Goal: Complete application form: Complete application form

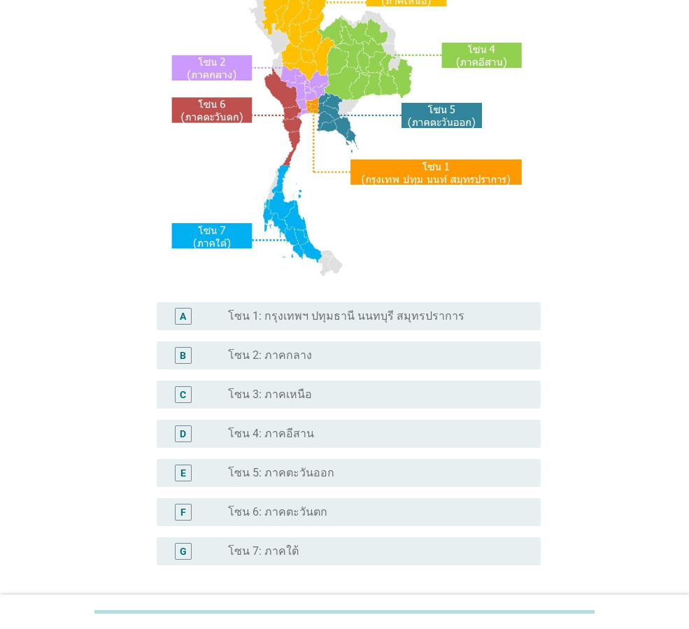
scroll to position [163, 0]
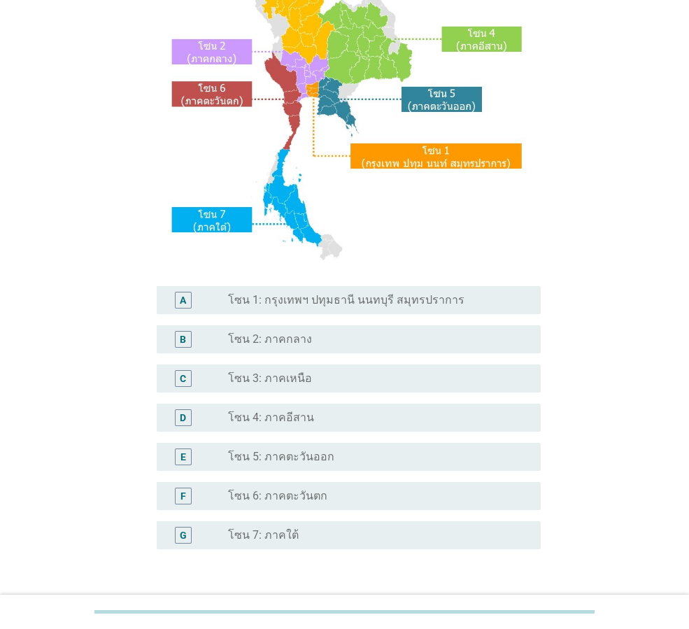
click at [213, 536] on div "G" at bounding box center [198, 535] width 60 height 17
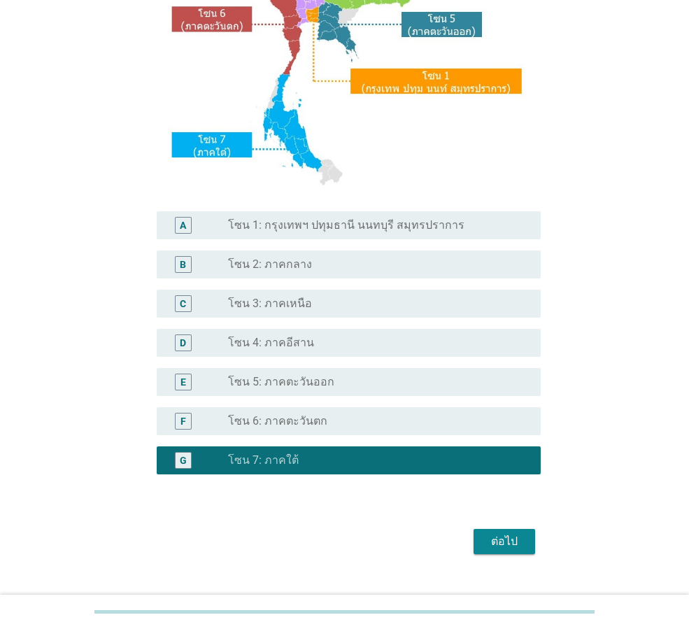
scroll to position [257, 0]
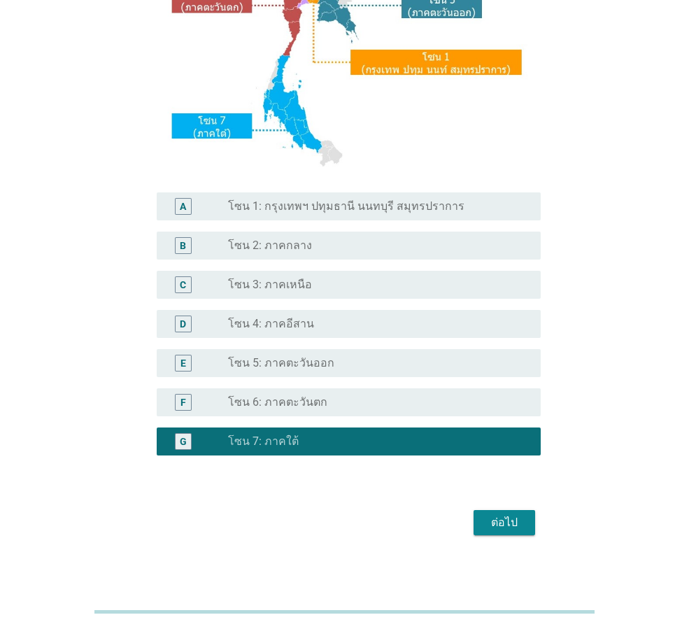
click at [513, 521] on div "ต่อไป" at bounding box center [504, 522] width 39 height 17
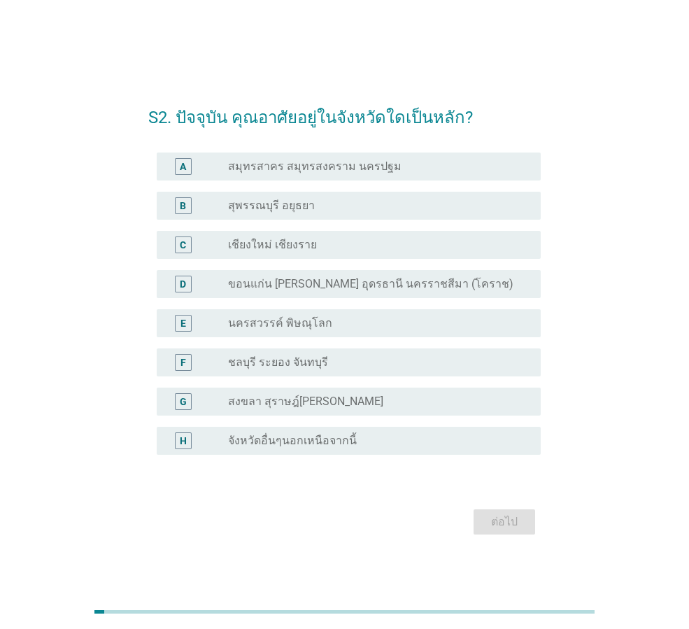
click at [317, 404] on label "สงขลา สุราษฎ์[PERSON_NAME]" at bounding box center [305, 402] width 155 height 14
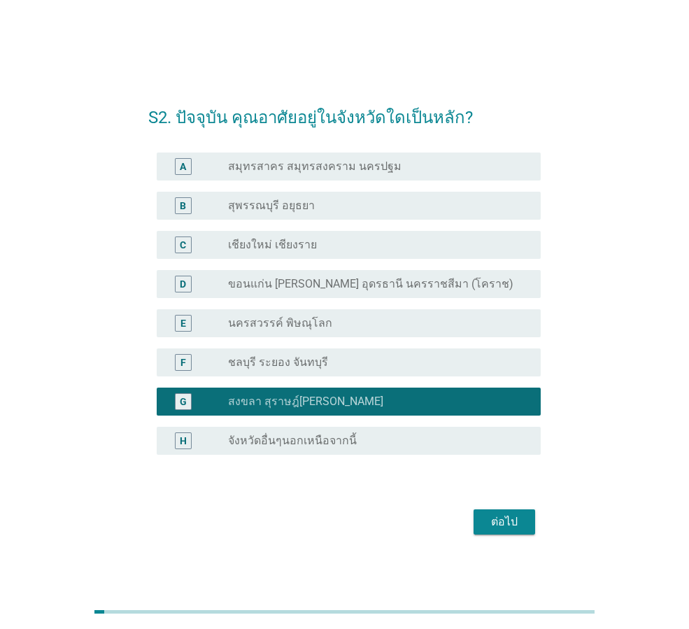
click at [505, 520] on div "ต่อไป" at bounding box center [504, 522] width 39 height 17
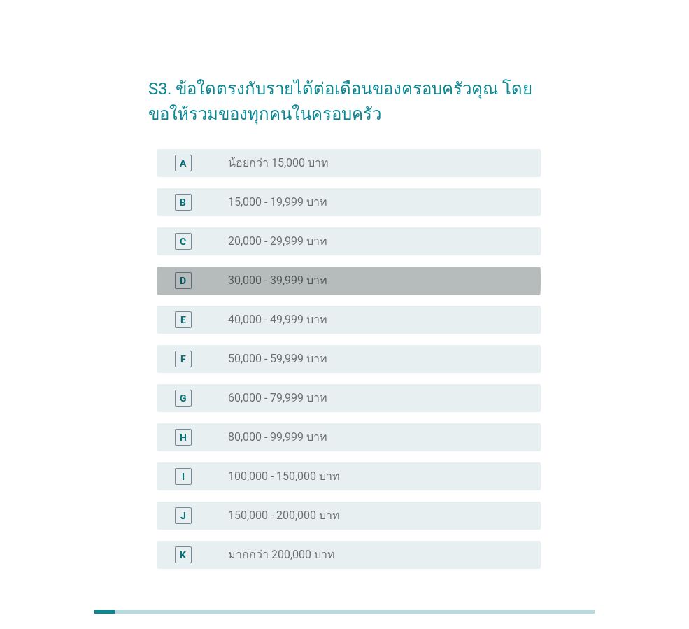
click at [299, 281] on label "30,000 - 39,999 บาท" at bounding box center [277, 281] width 99 height 14
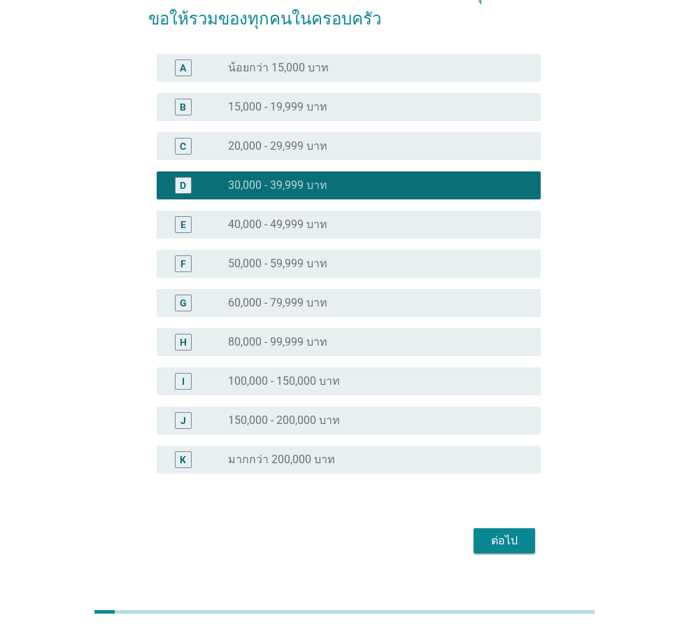
scroll to position [117, 0]
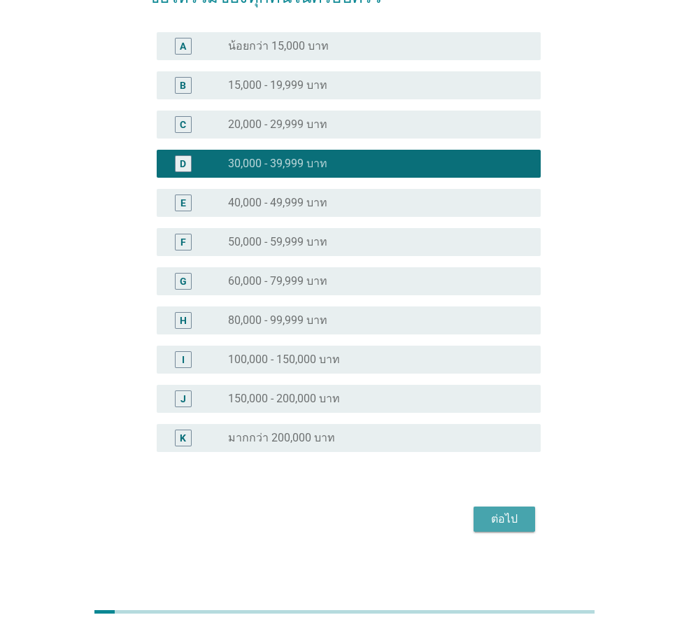
click at [495, 520] on div "ต่อไป" at bounding box center [504, 519] width 39 height 17
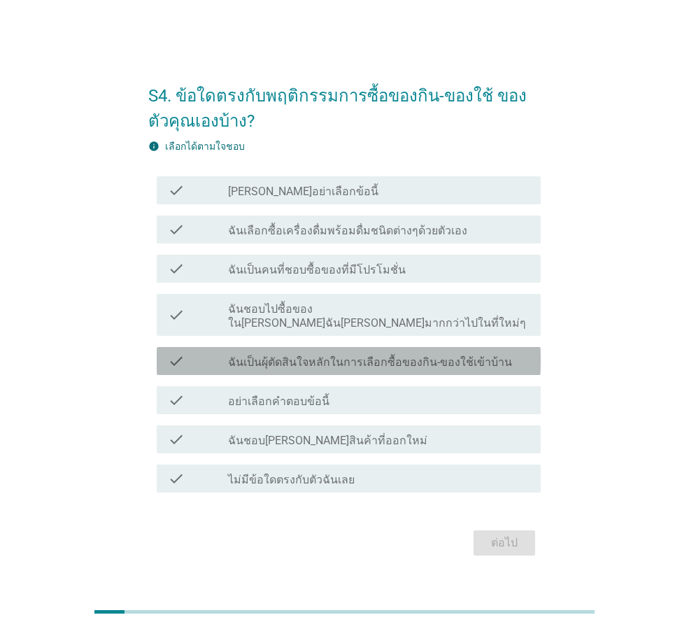
click at [384, 362] on div "check check_box_outline_blank ฉันเป็นผุ้ตัดสินใจหลักในการเลือกซื้อของกิน-ของใช้…" at bounding box center [349, 361] width 384 height 28
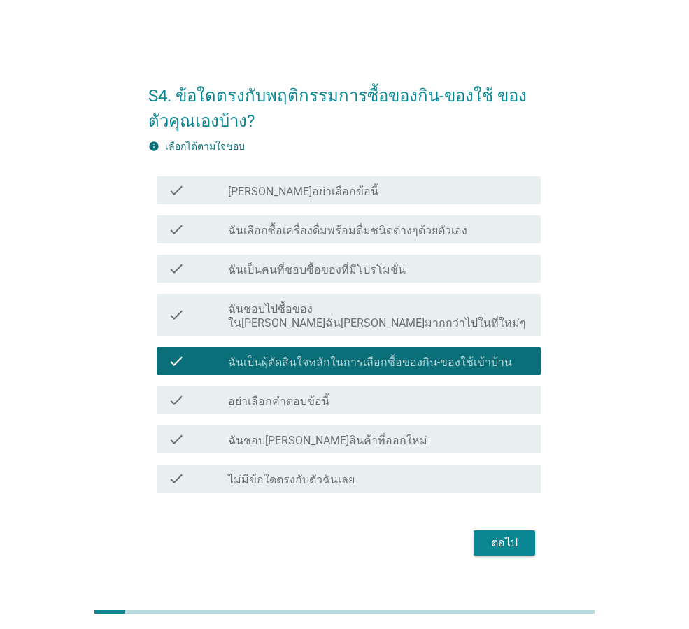
click at [514, 535] on div "ต่อไป" at bounding box center [504, 543] width 39 height 17
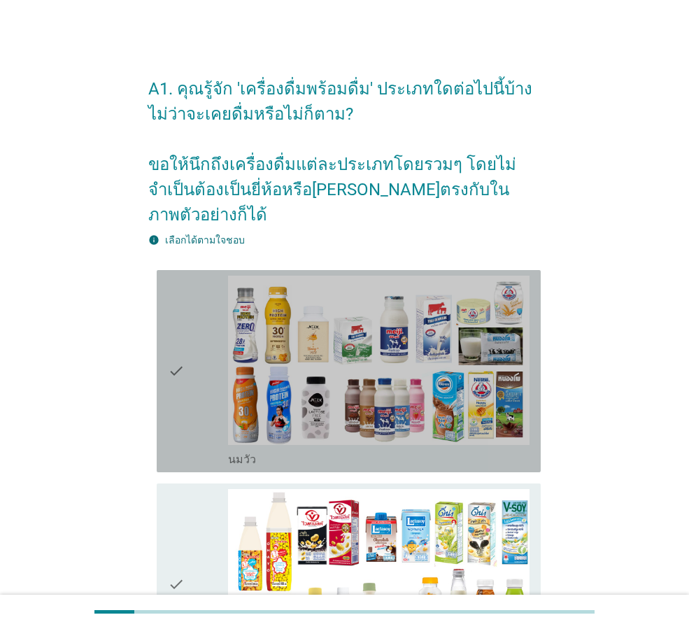
click at [203, 348] on div "check" at bounding box center [198, 371] width 60 height 191
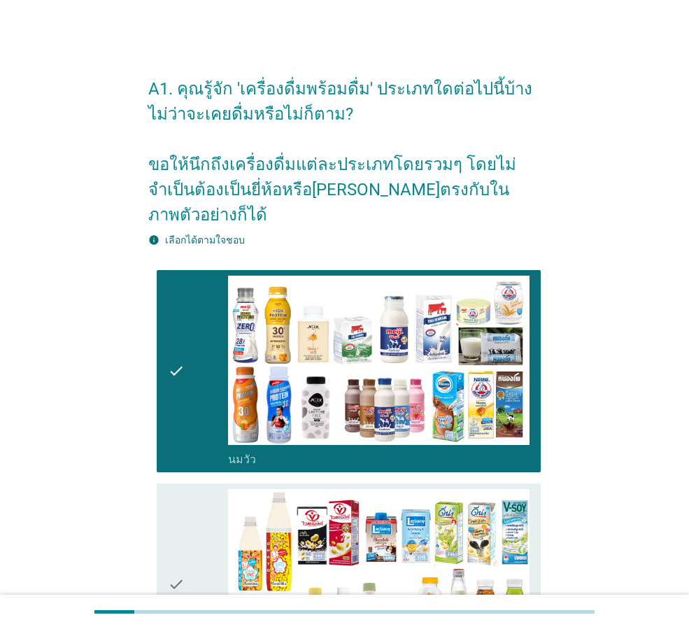
click at [205, 509] on div "check" at bounding box center [198, 584] width 60 height 191
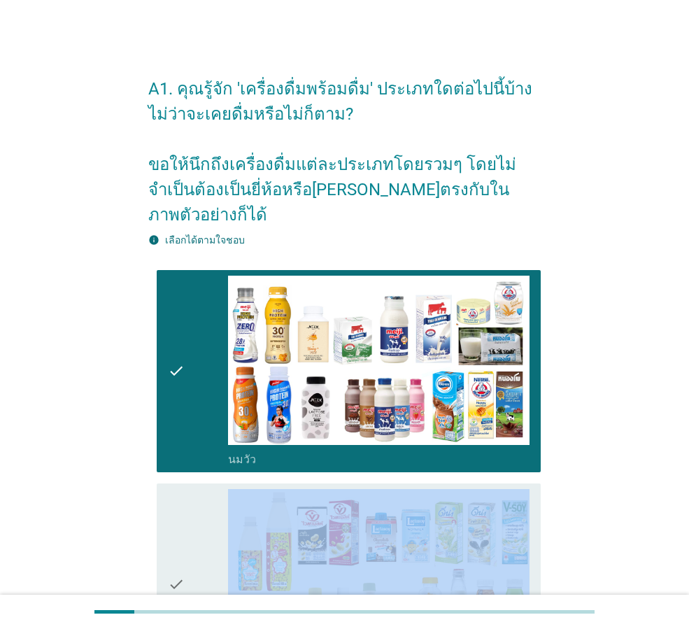
click at [205, 509] on div "check" at bounding box center [198, 584] width 60 height 191
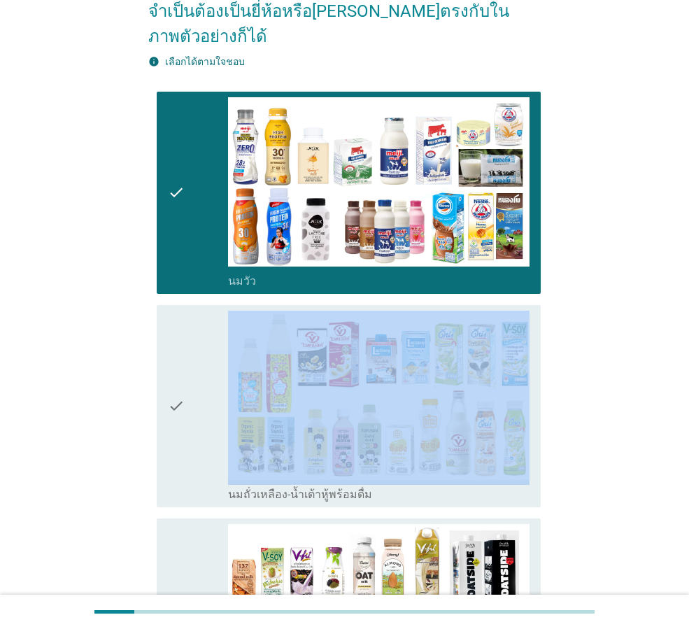
scroll to position [187, 0]
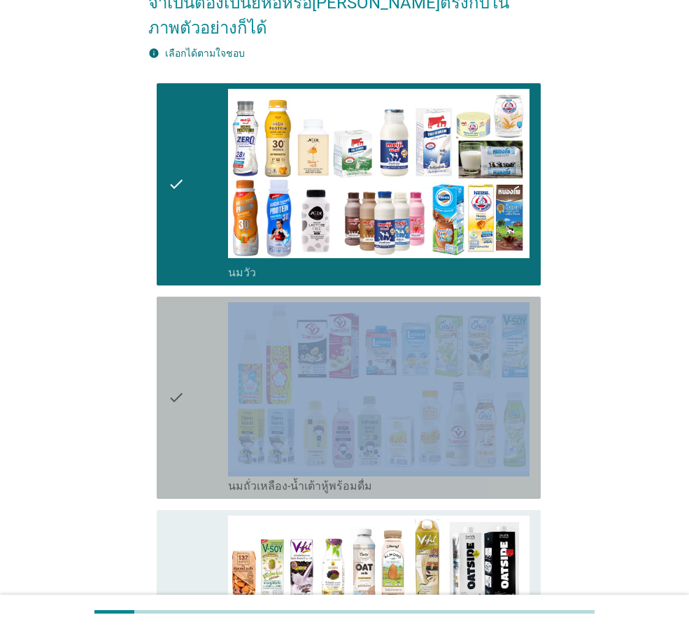
click at [218, 393] on div "check" at bounding box center [198, 397] width 60 height 191
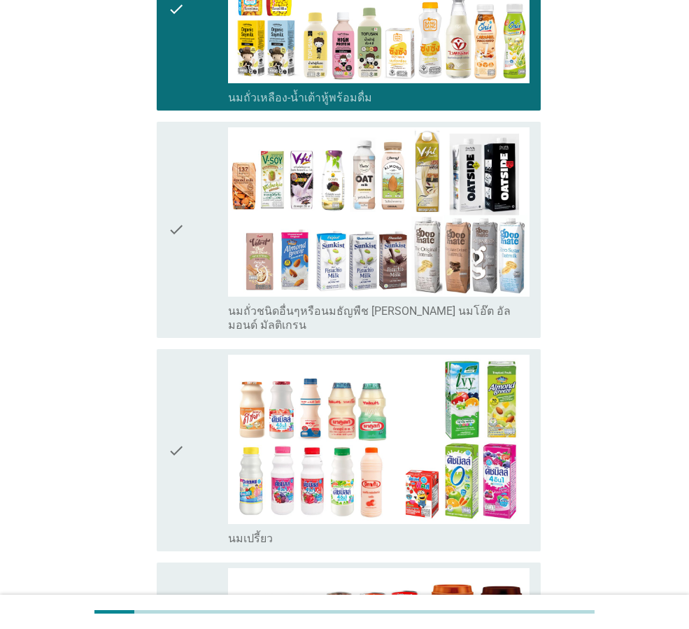
scroll to position [583, 0]
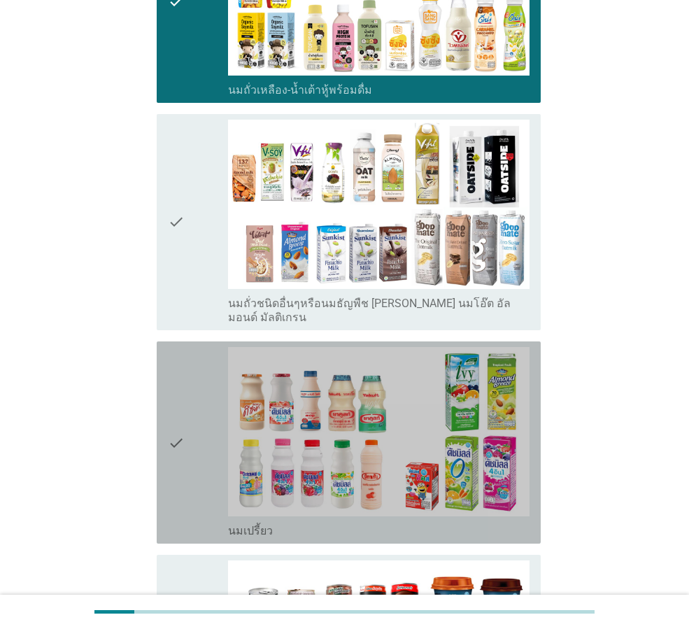
click at [192, 444] on div "check" at bounding box center [198, 442] width 60 height 191
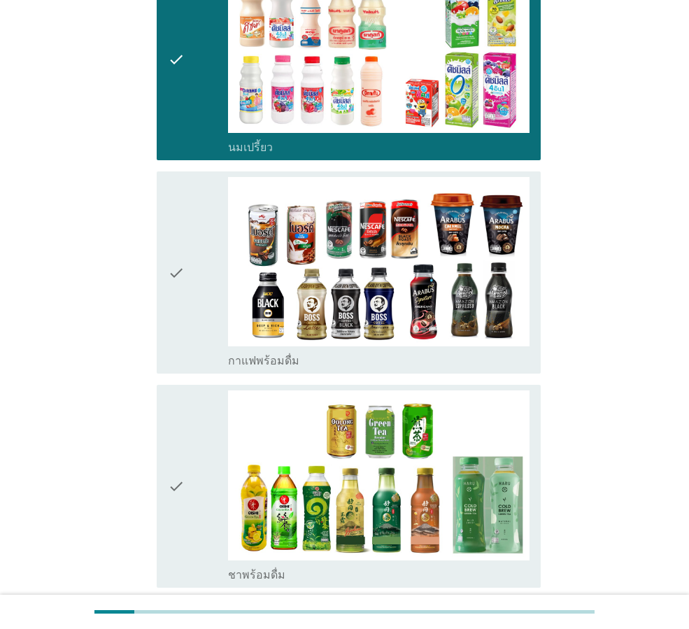
scroll to position [1003, 0]
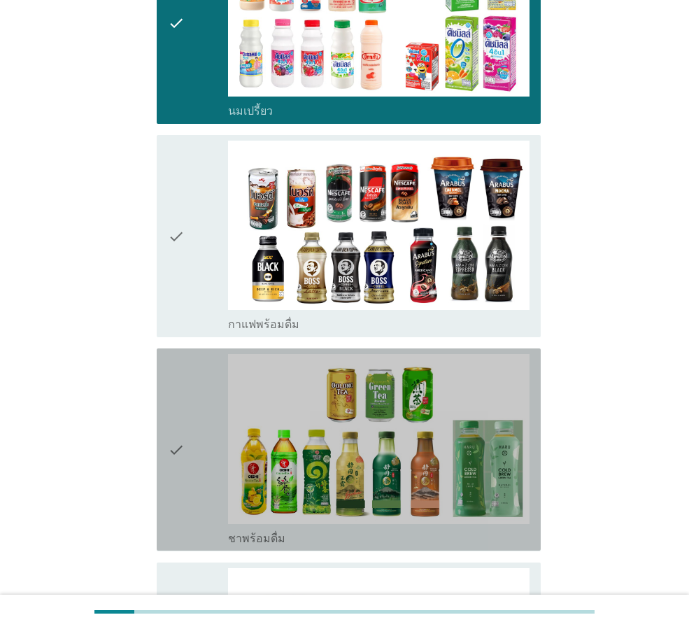
click at [179, 459] on icon "check" at bounding box center [176, 449] width 17 height 191
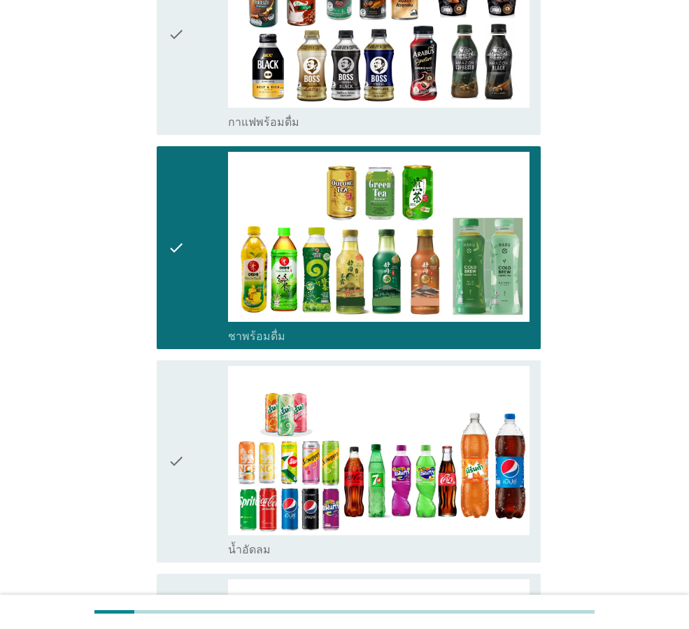
scroll to position [1213, 0]
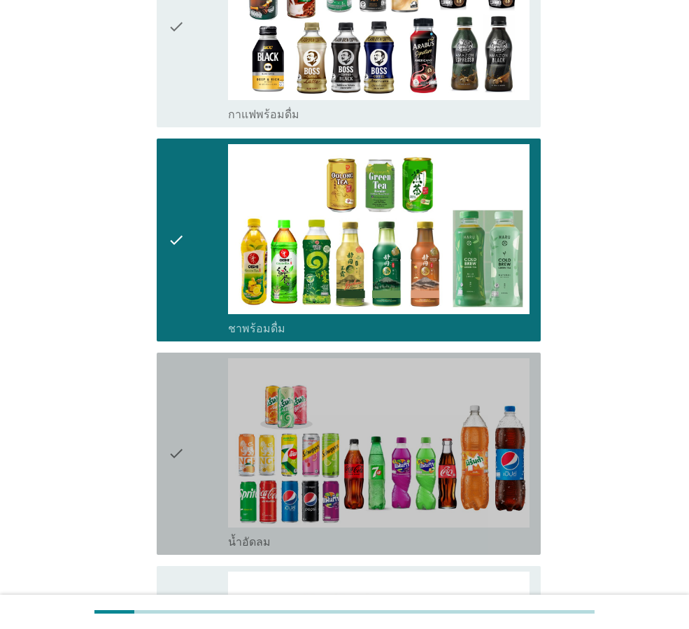
click at [200, 463] on div "check" at bounding box center [198, 453] width 60 height 191
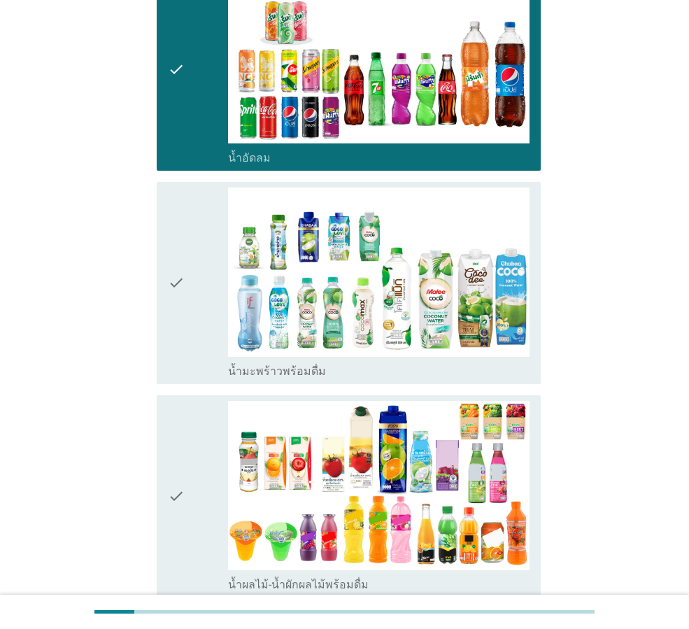
scroll to position [1609, 0]
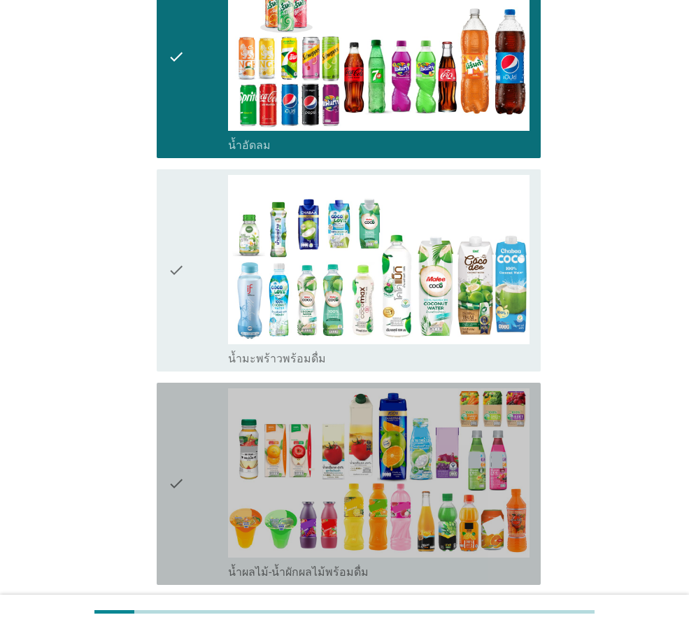
click at [186, 462] on div "check" at bounding box center [198, 483] width 60 height 191
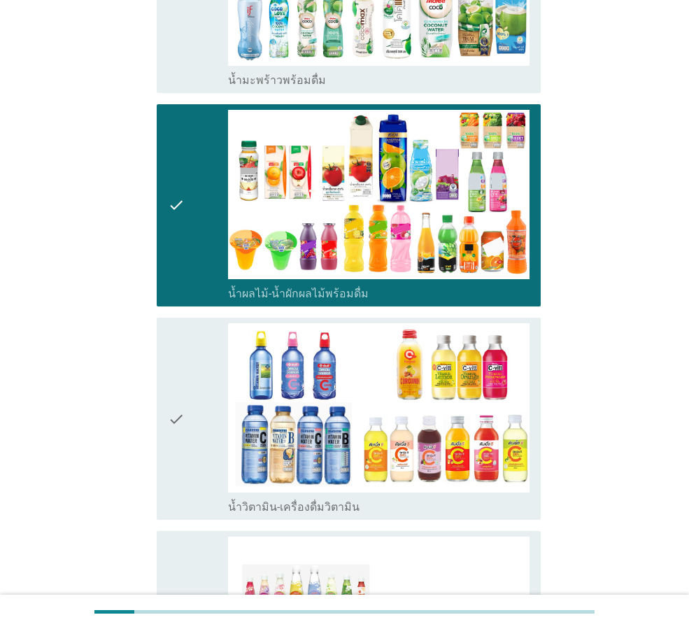
scroll to position [1889, 0]
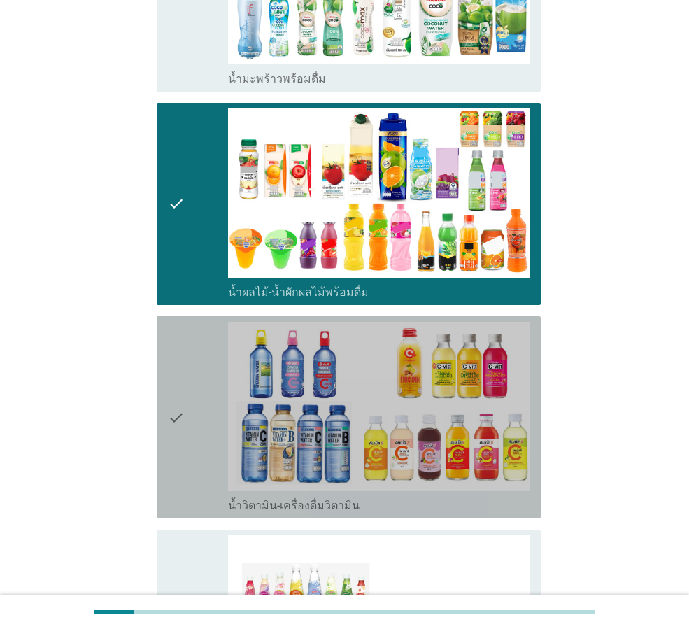
click at [191, 384] on div "check" at bounding box center [198, 417] width 60 height 191
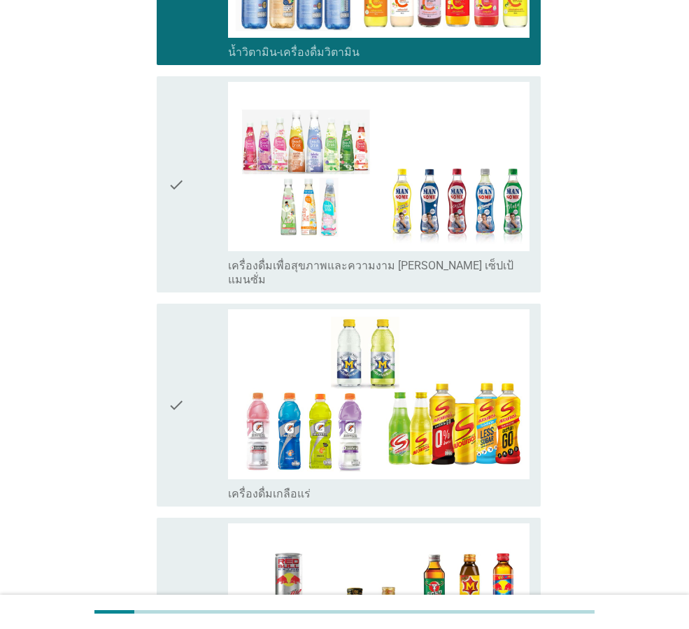
scroll to position [2356, 0]
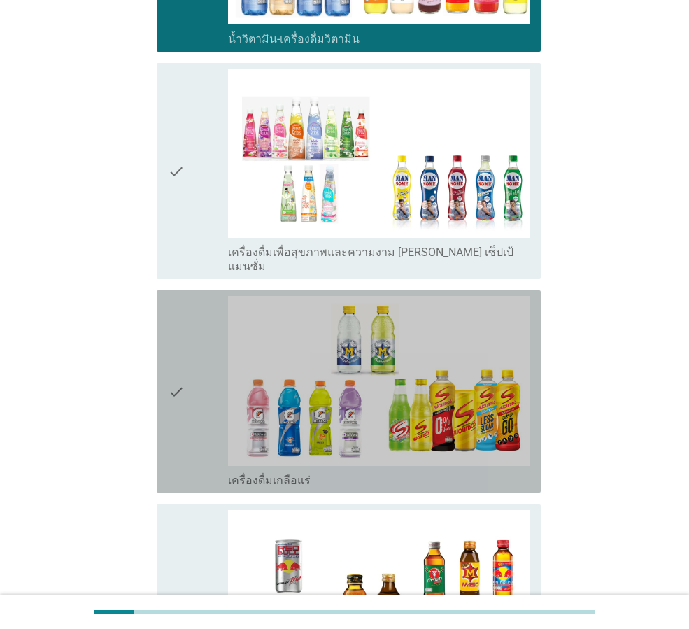
click at [176, 376] on icon "check" at bounding box center [176, 391] width 17 height 191
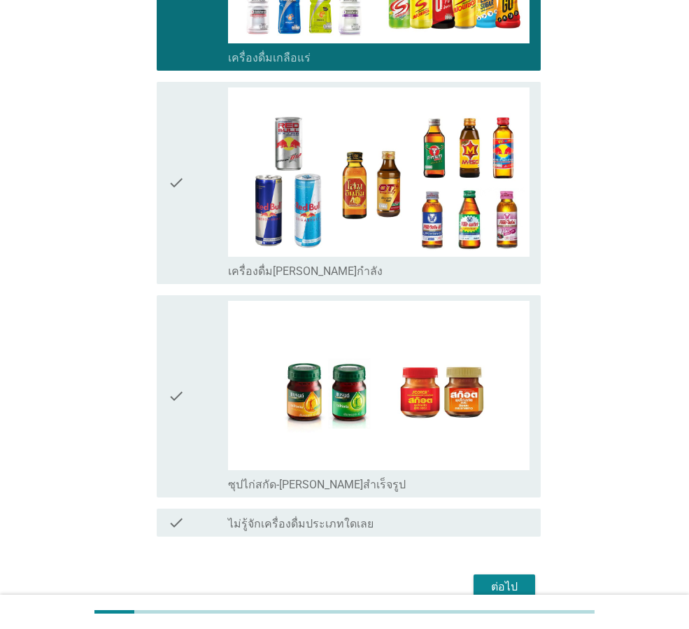
scroll to position [2796, 0]
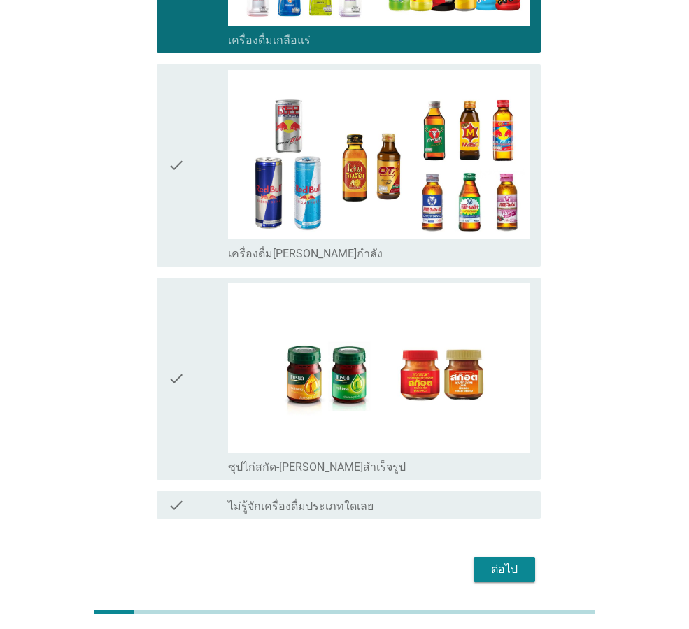
click at [507, 561] on div "ต่อไป" at bounding box center [504, 569] width 39 height 17
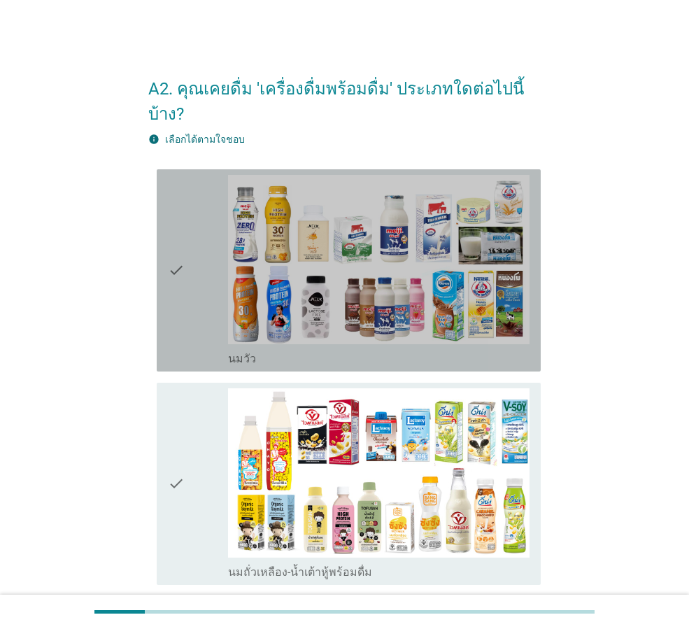
click at [216, 282] on div "check" at bounding box center [198, 270] width 60 height 191
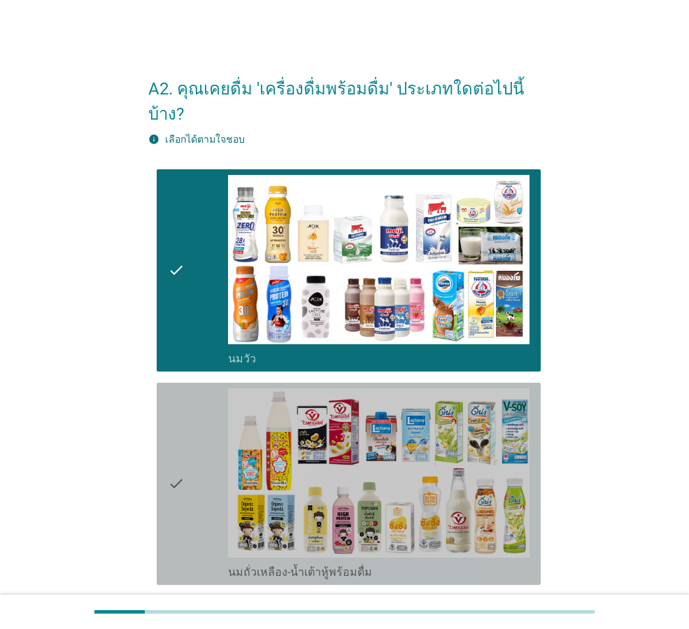
click at [209, 474] on div "check" at bounding box center [198, 483] width 60 height 191
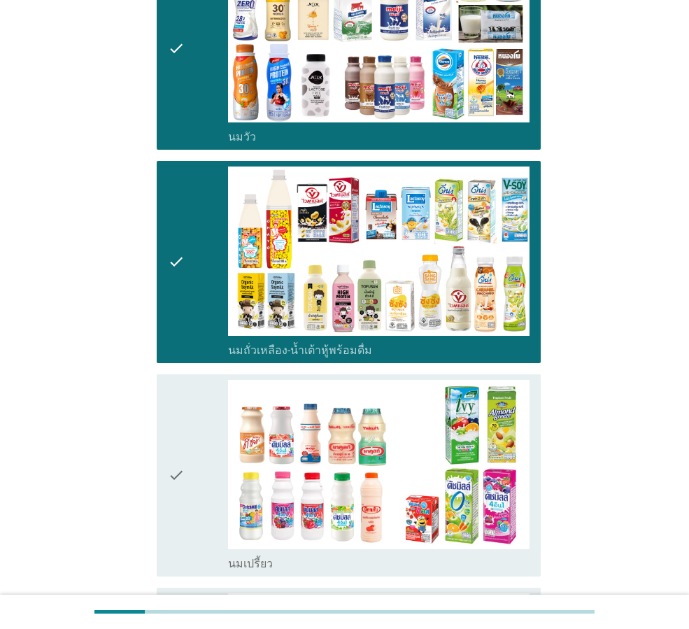
scroll to position [233, 0]
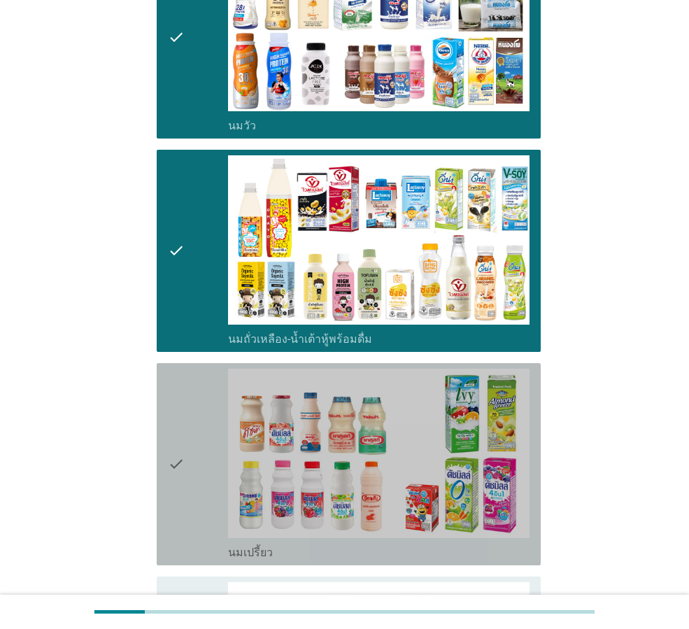
click at [202, 475] on div "check" at bounding box center [198, 464] width 60 height 191
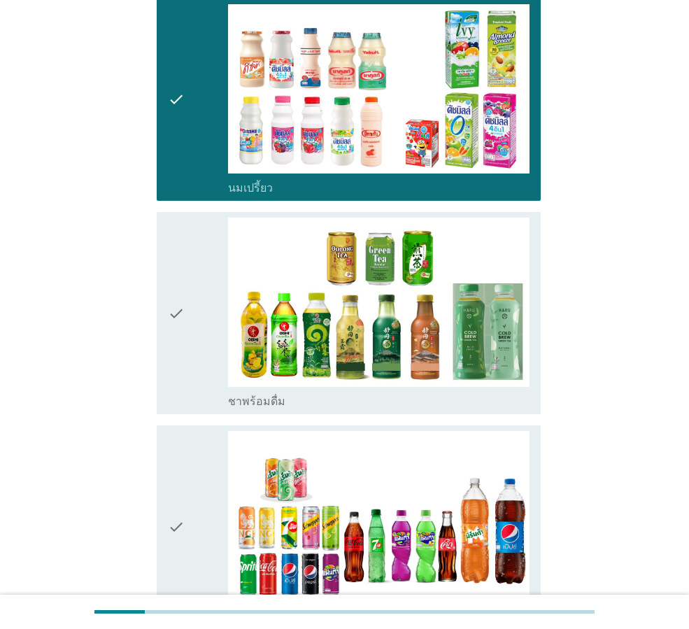
scroll to position [607, 0]
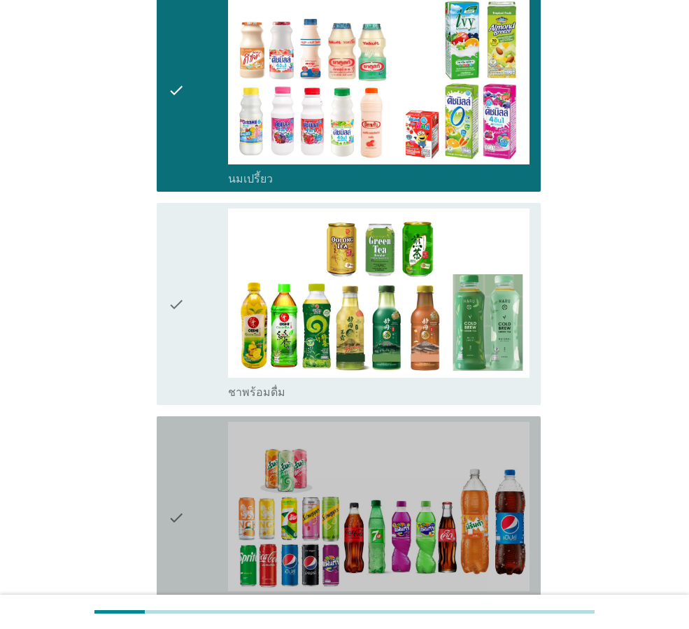
click at [204, 453] on div "check" at bounding box center [198, 517] width 60 height 191
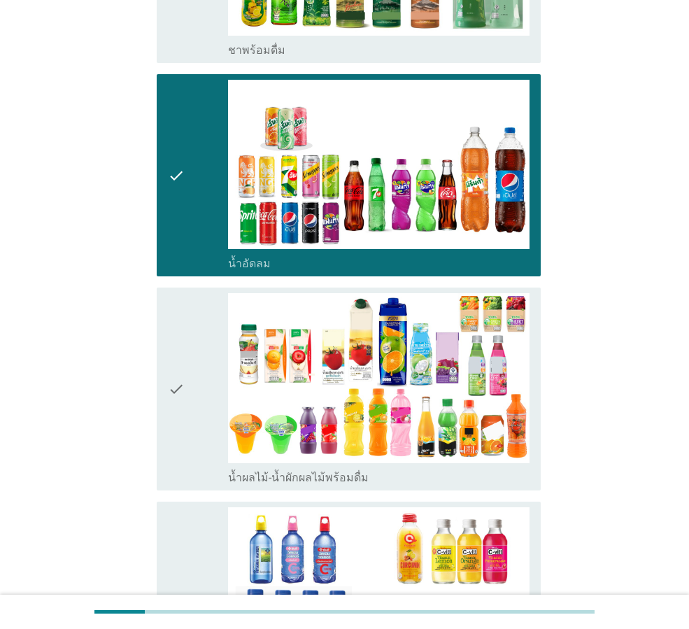
scroll to position [956, 0]
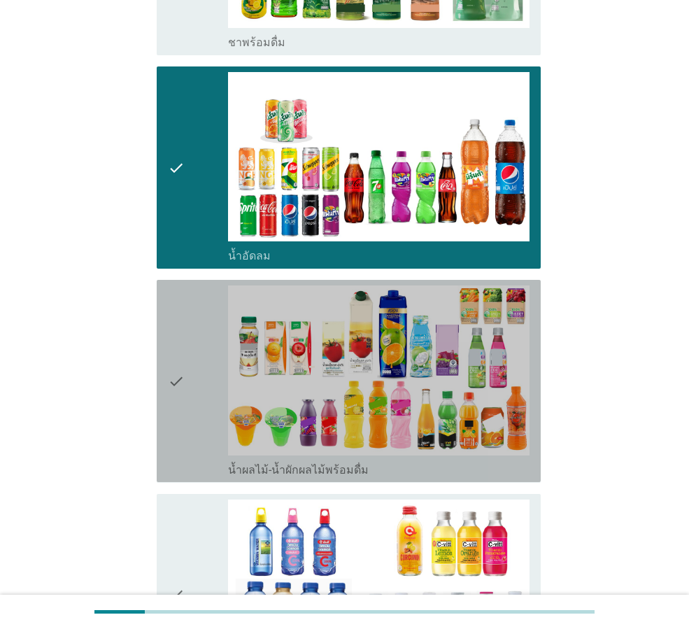
click at [190, 390] on div "check" at bounding box center [198, 380] width 60 height 191
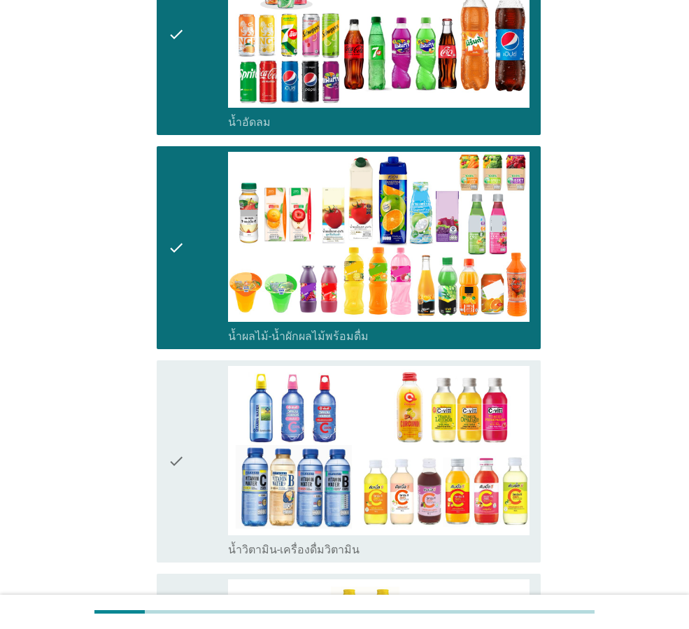
scroll to position [1166, 0]
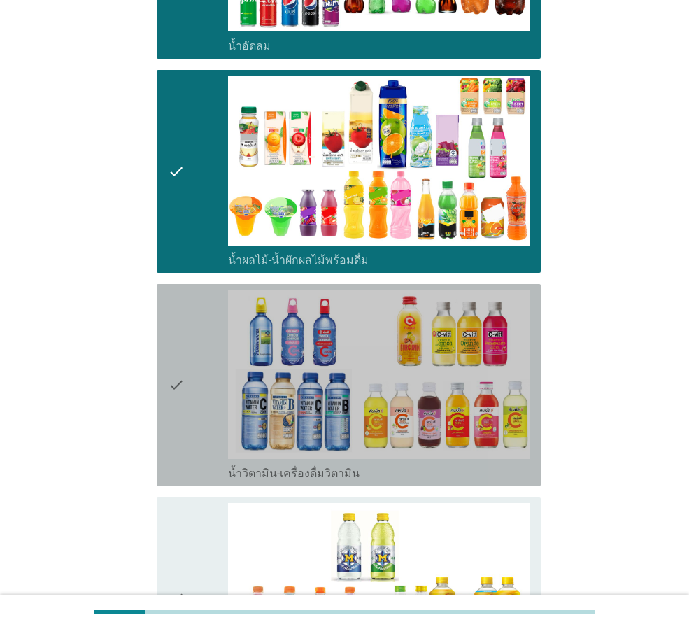
click at [188, 393] on div "check" at bounding box center [198, 385] width 60 height 191
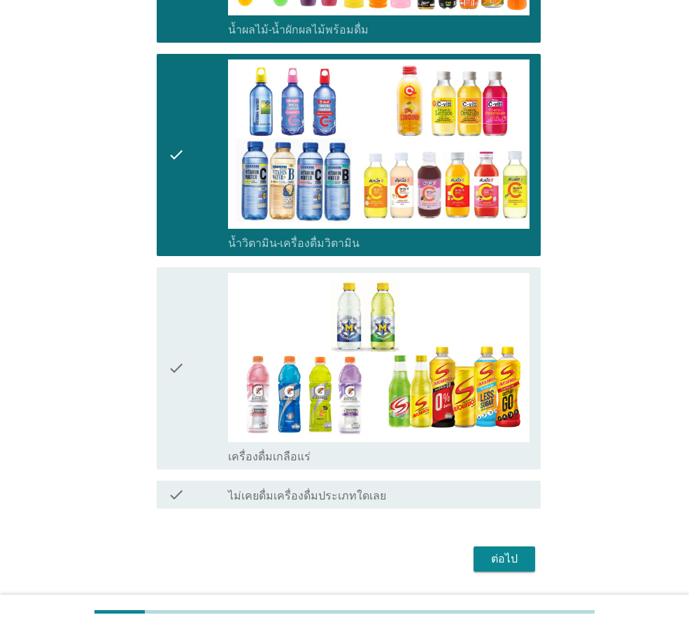
scroll to position [1414, 0]
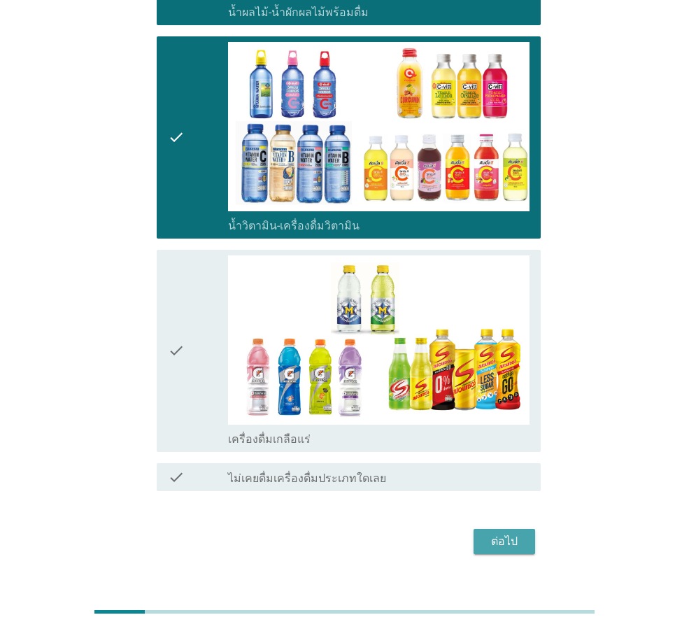
click at [503, 533] on div "ต่อไป" at bounding box center [504, 541] width 39 height 17
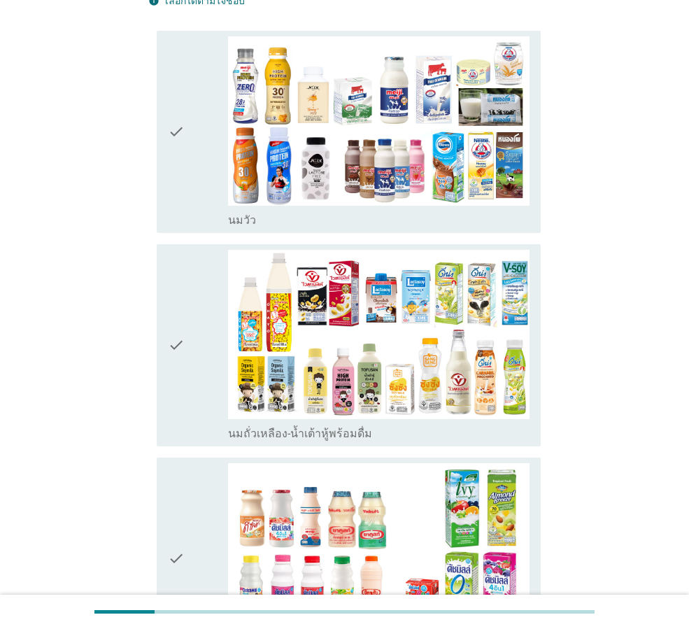
scroll to position [163, 0]
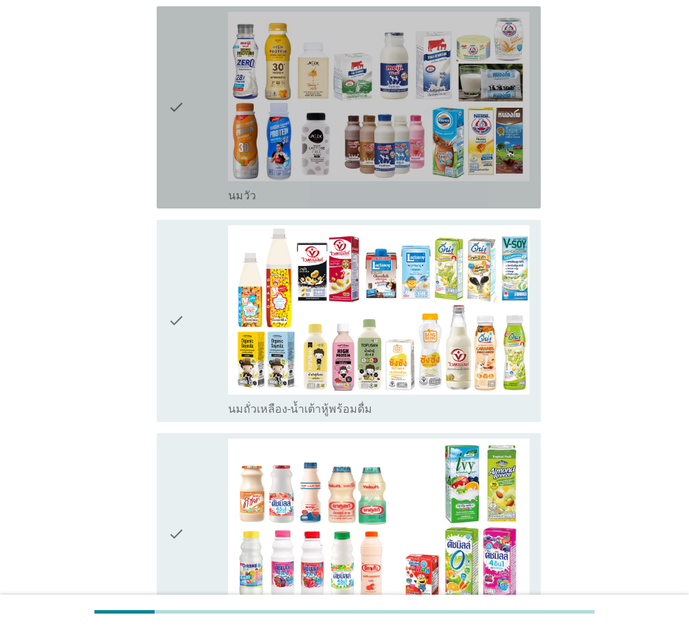
click at [185, 139] on icon "check" at bounding box center [176, 107] width 17 height 191
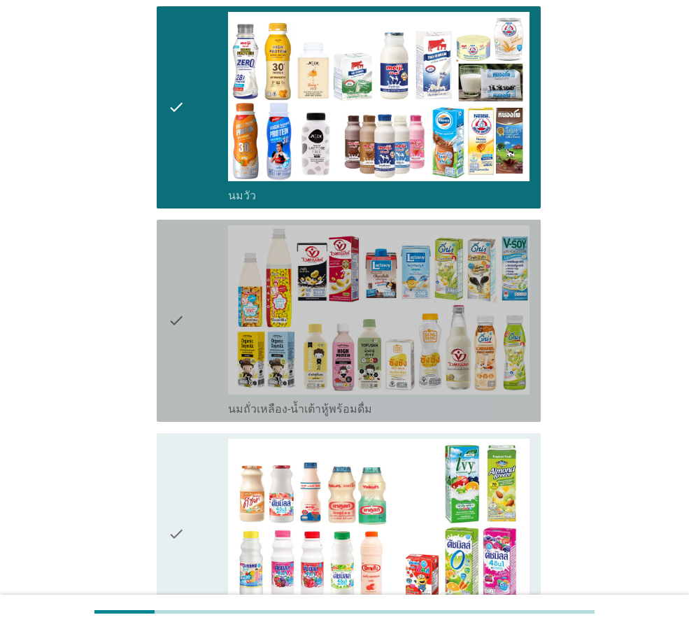
click at [198, 329] on div "check" at bounding box center [198, 320] width 60 height 191
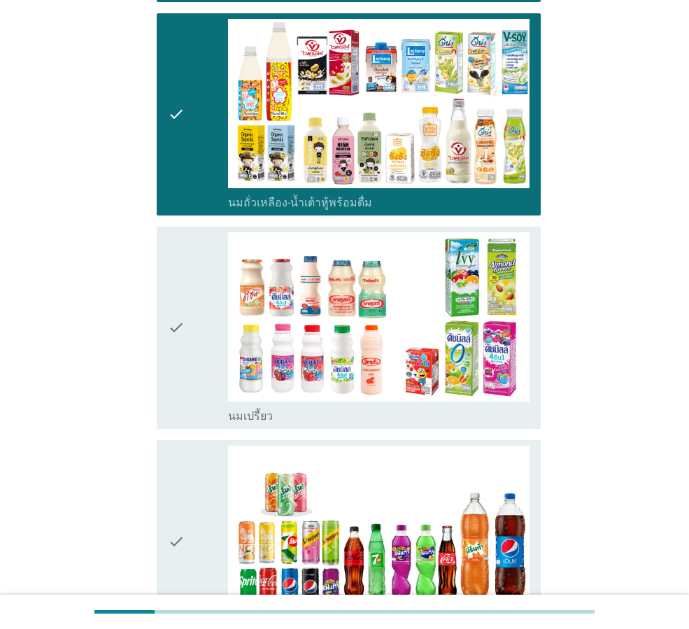
scroll to position [373, 0]
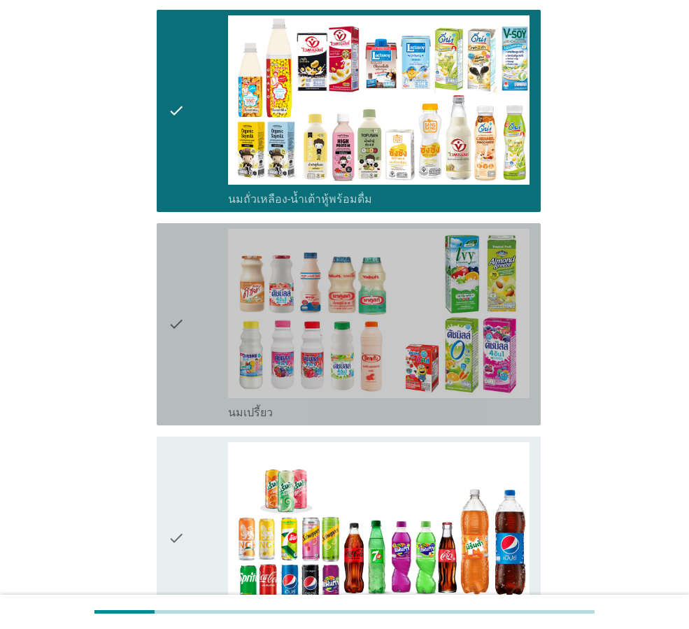
click at [192, 339] on div "check" at bounding box center [198, 324] width 60 height 191
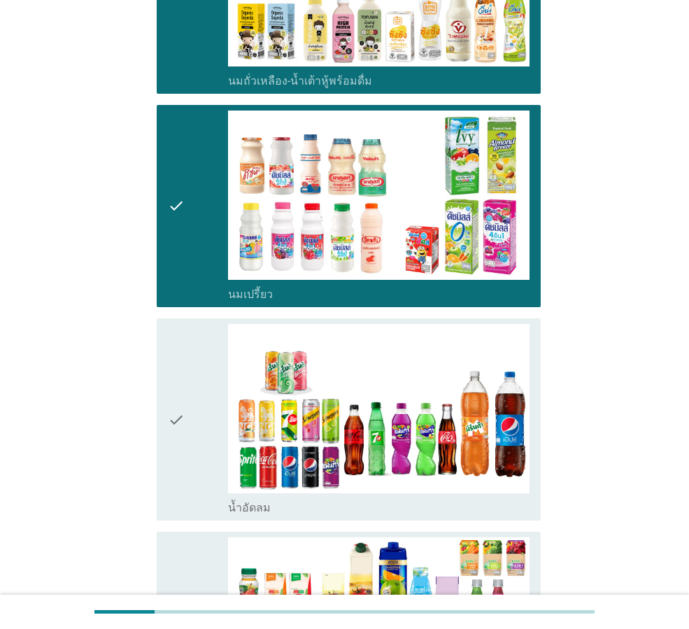
scroll to position [513, 0]
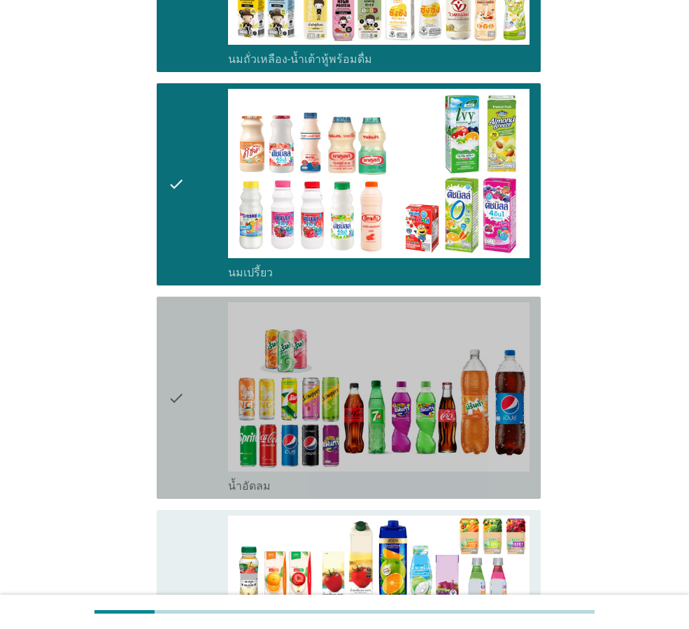
click at [196, 431] on div "check" at bounding box center [198, 397] width 60 height 191
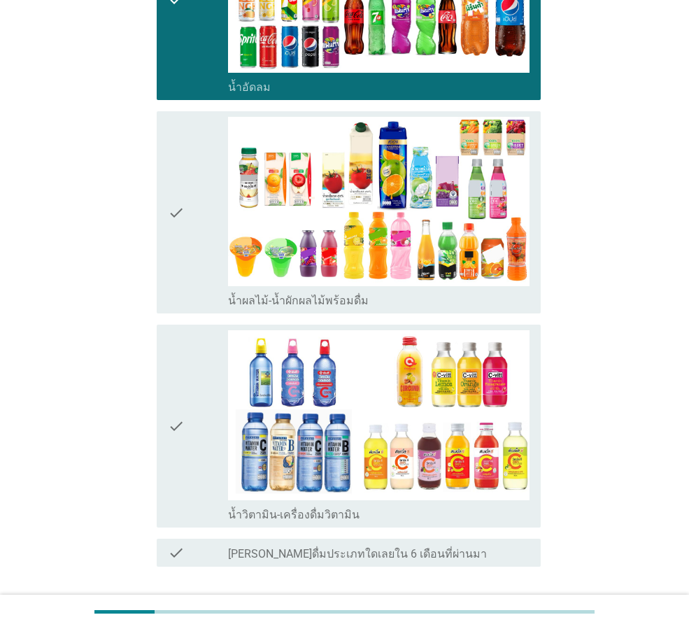
scroll to position [956, 0]
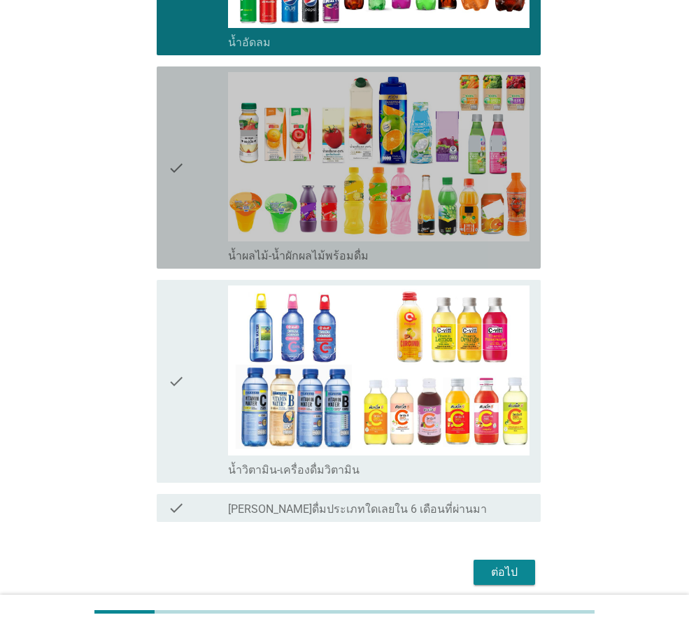
click at [175, 174] on icon "check" at bounding box center [176, 167] width 17 height 191
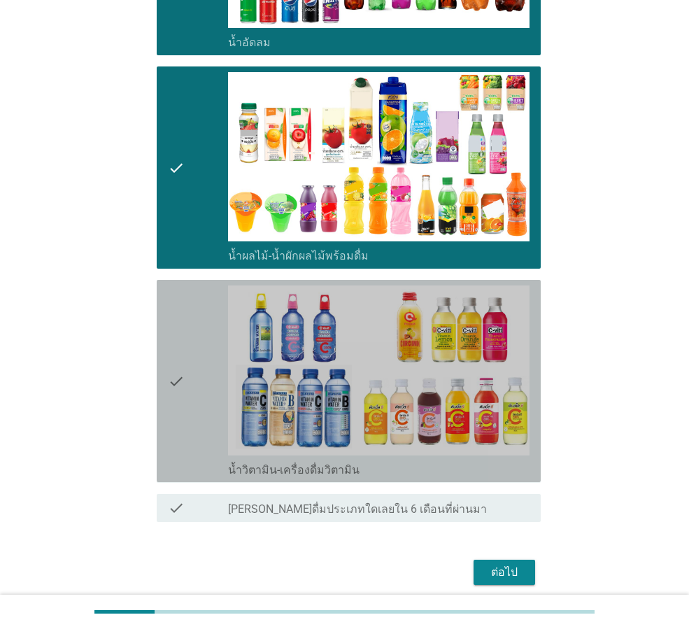
click at [207, 365] on div "check" at bounding box center [198, 380] width 60 height 191
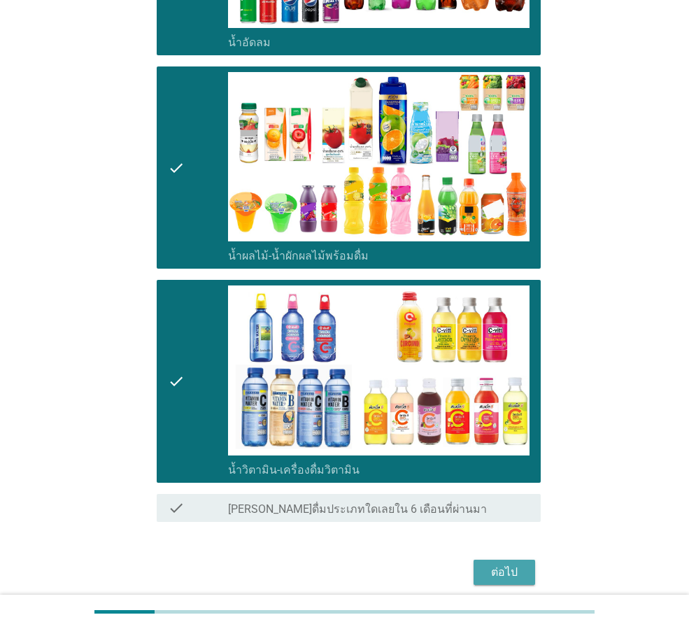
click at [514, 574] on div "ต่อไป" at bounding box center [504, 572] width 39 height 17
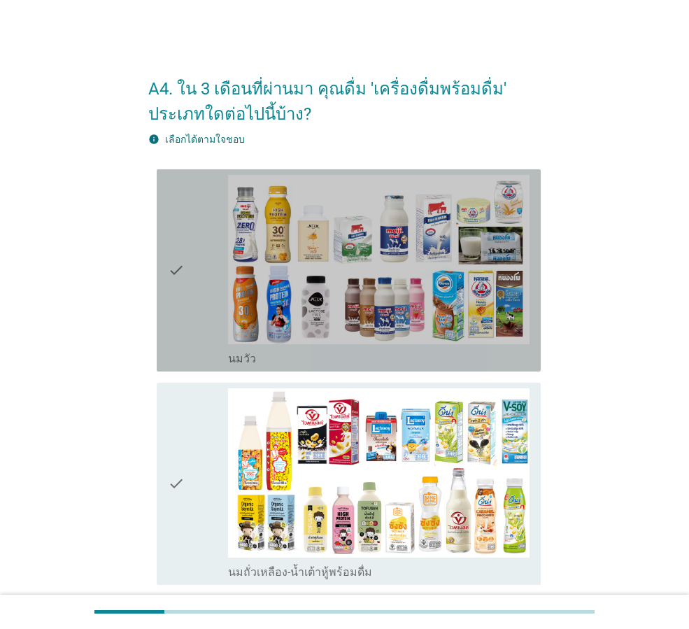
click at [195, 313] on div "check" at bounding box center [198, 270] width 60 height 191
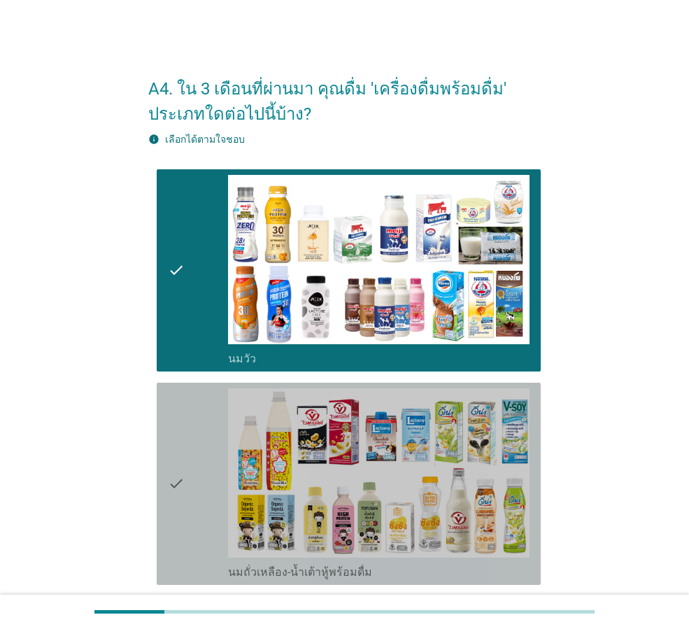
click at [208, 467] on div "check" at bounding box center [198, 483] width 60 height 191
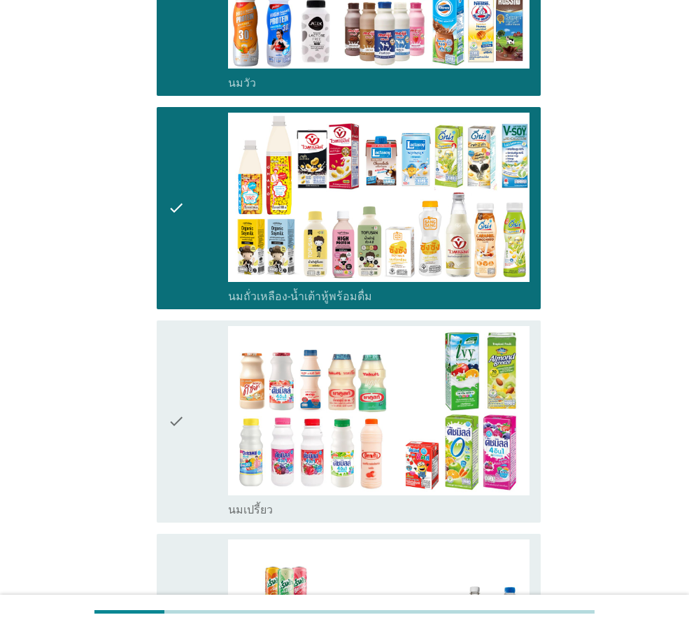
scroll to position [280, 0]
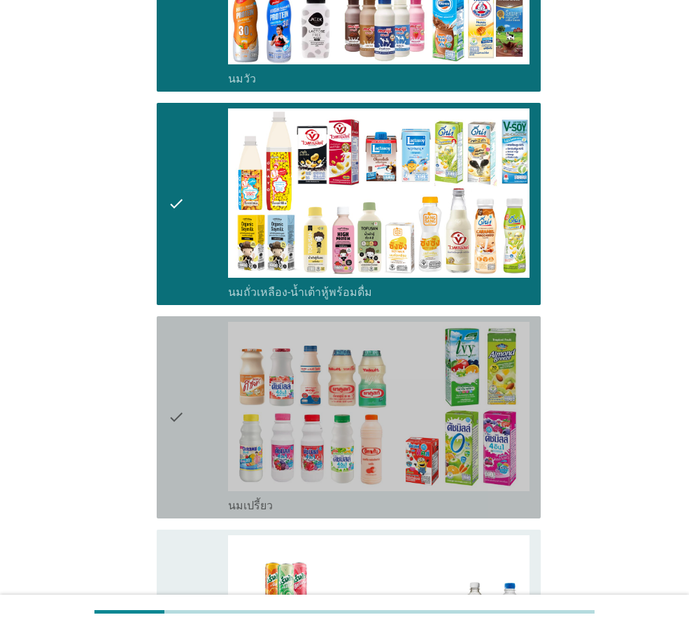
click at [204, 457] on div "check" at bounding box center [198, 417] width 60 height 191
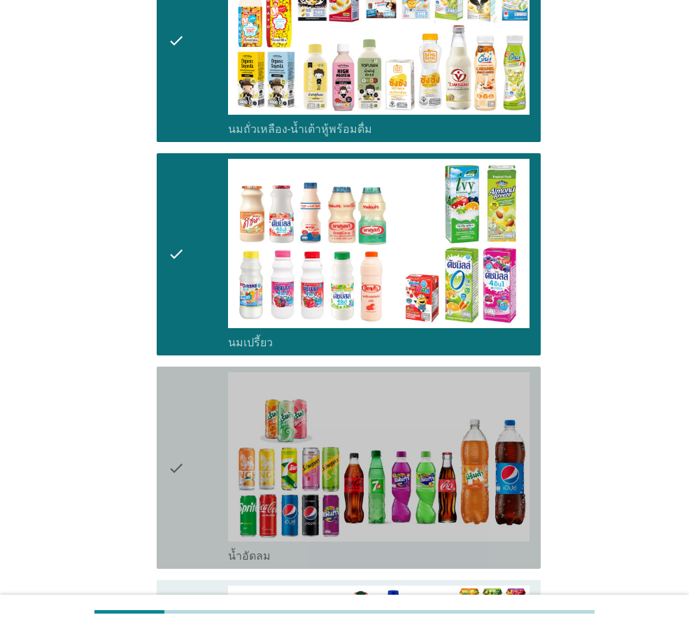
click at [199, 460] on div "check" at bounding box center [198, 467] width 60 height 191
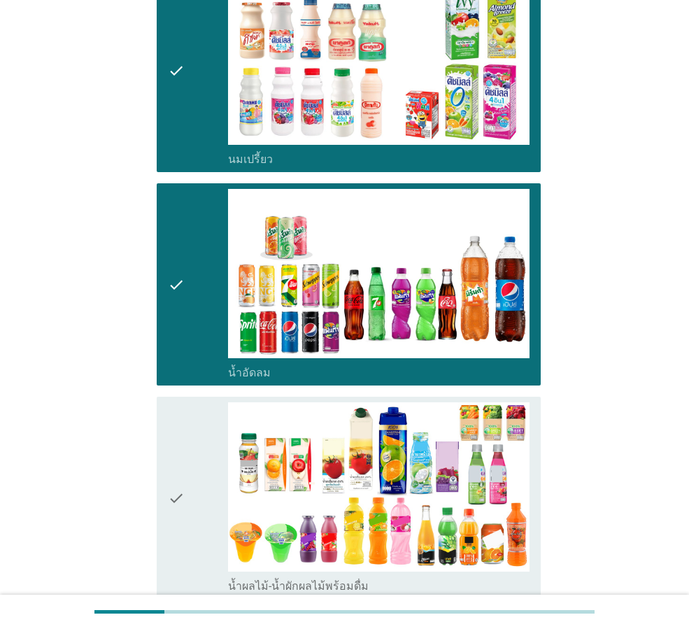
scroll to position [700, 0]
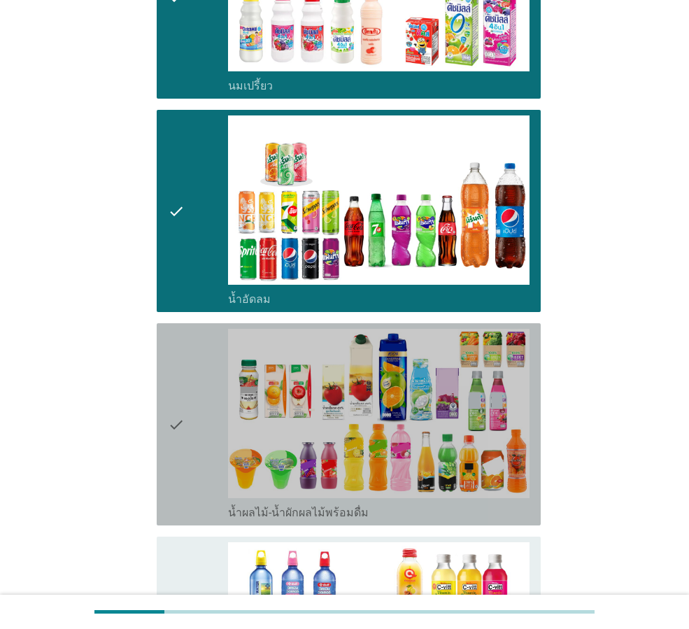
click at [199, 455] on div "check" at bounding box center [198, 424] width 60 height 191
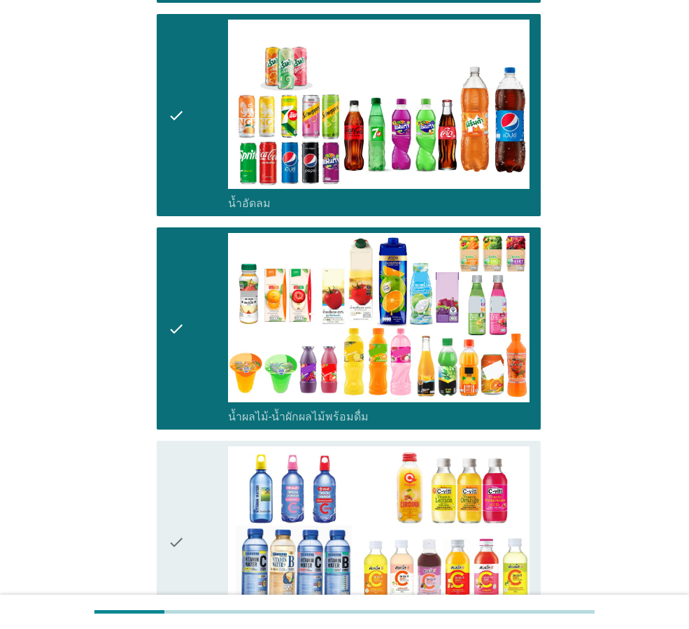
scroll to position [840, 0]
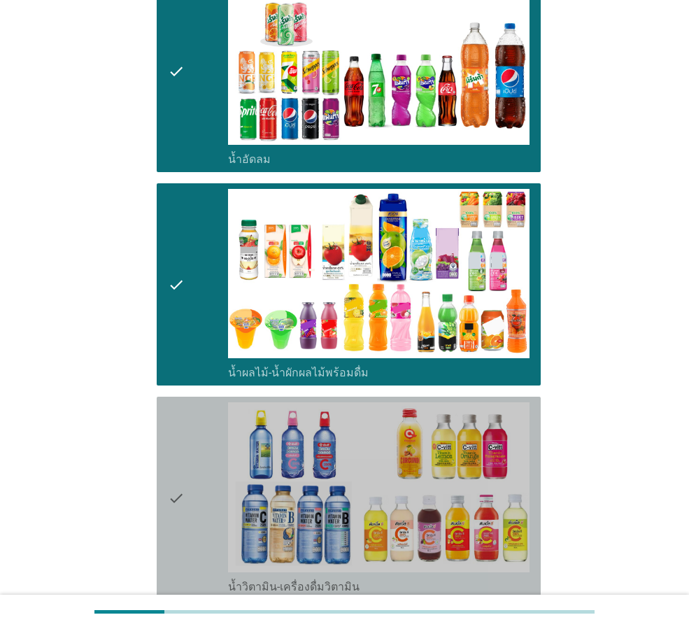
click at [204, 495] on div "check" at bounding box center [198, 497] width 60 height 191
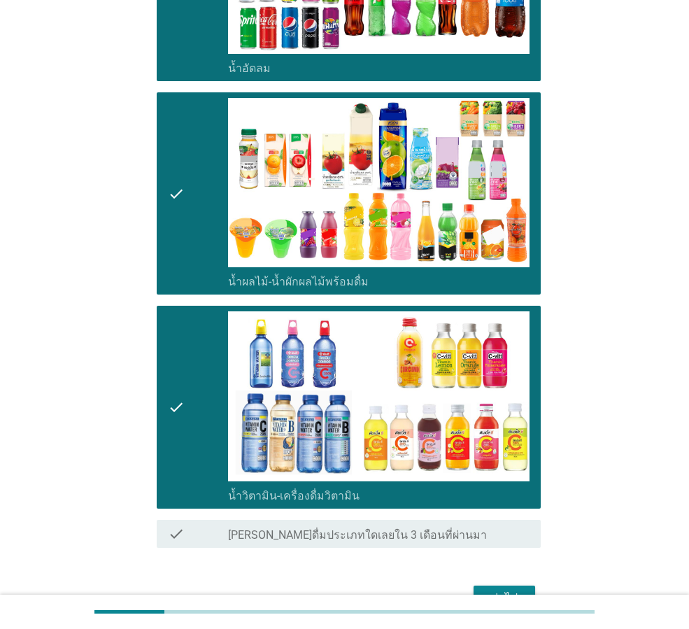
scroll to position [980, 0]
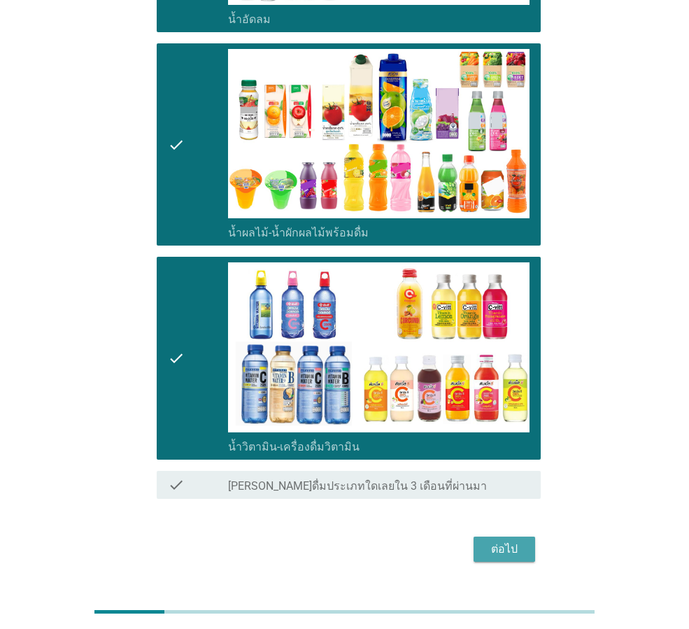
click at [511, 553] on div "ต่อไป" at bounding box center [504, 549] width 39 height 17
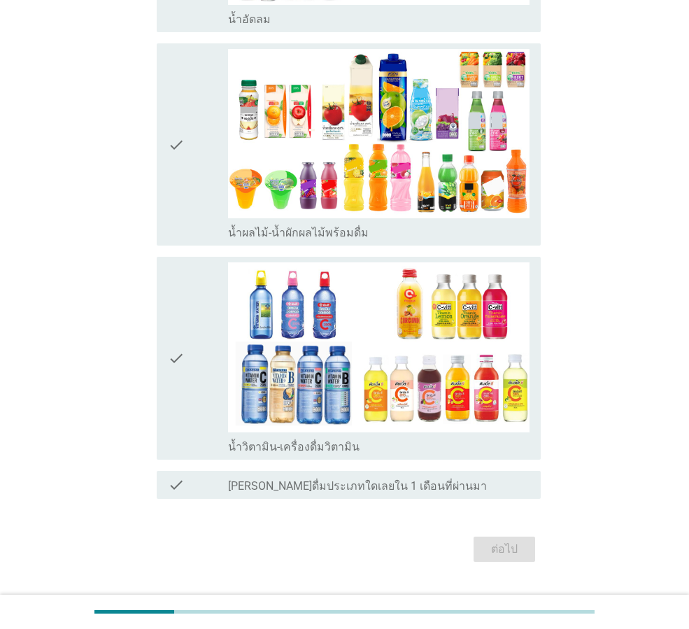
scroll to position [0, 0]
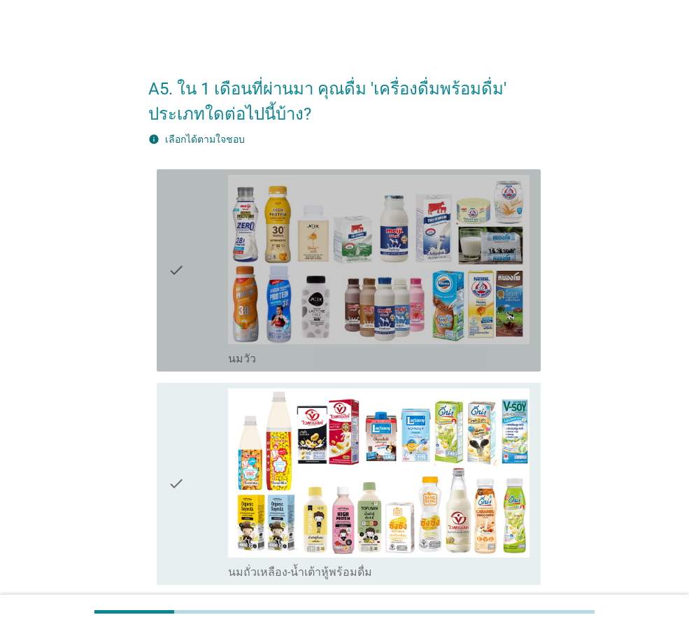
click at [181, 304] on icon "check" at bounding box center [176, 270] width 17 height 191
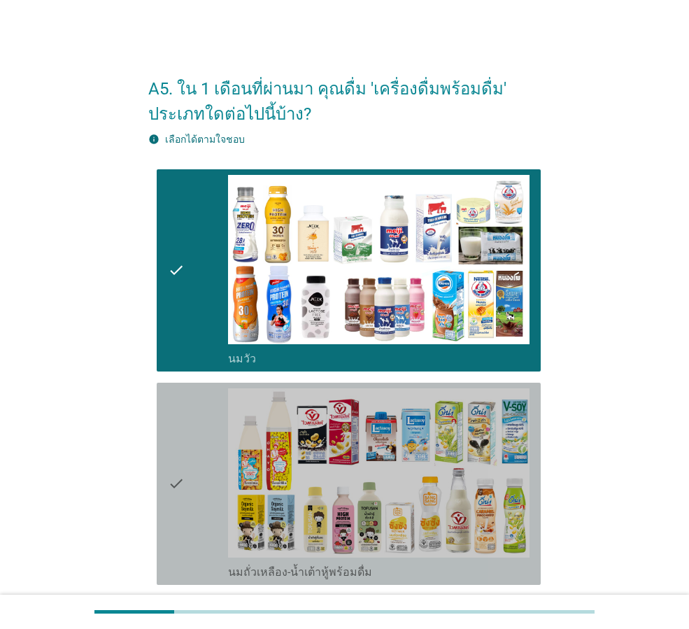
click at [185, 423] on div "check" at bounding box center [198, 483] width 60 height 191
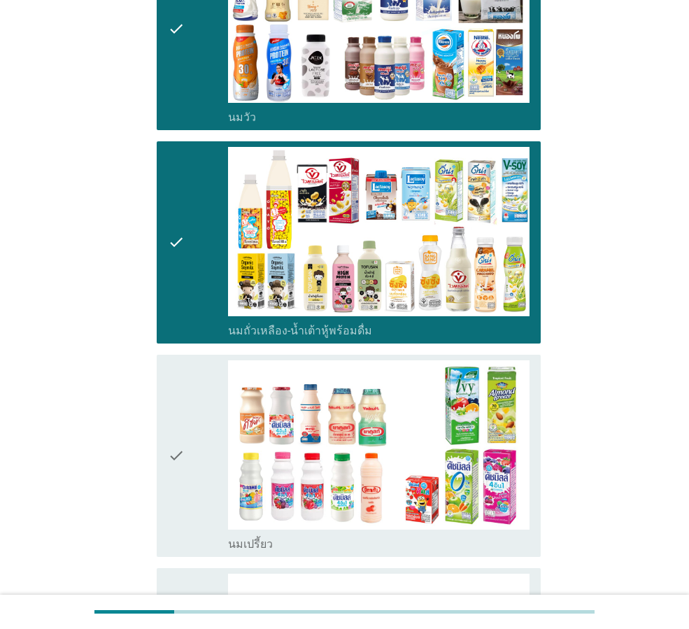
scroll to position [257, 0]
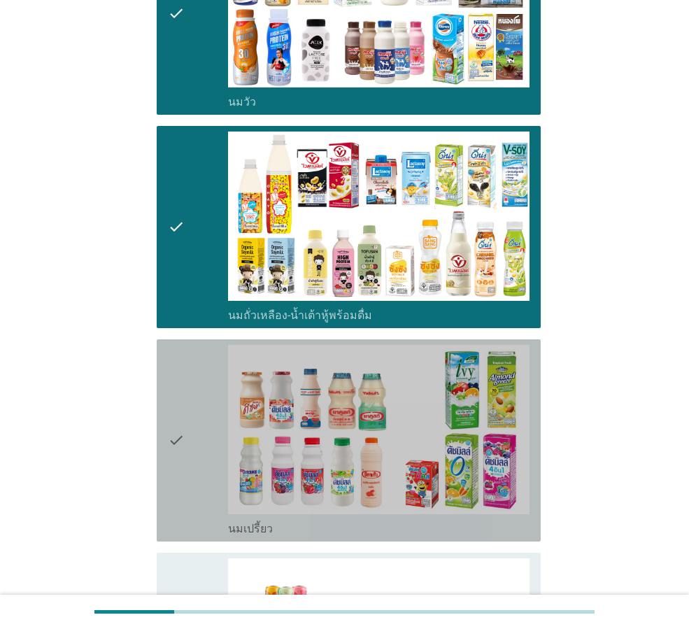
click at [198, 451] on div "check" at bounding box center [198, 440] width 60 height 191
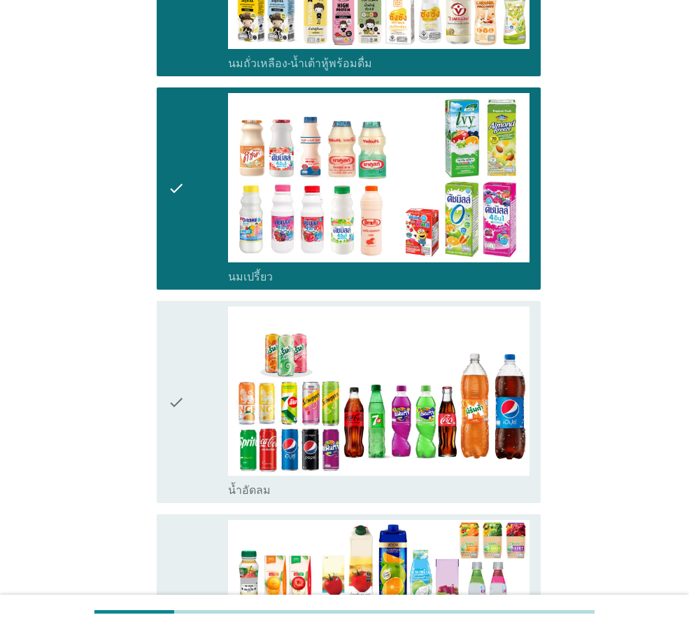
scroll to position [513, 0]
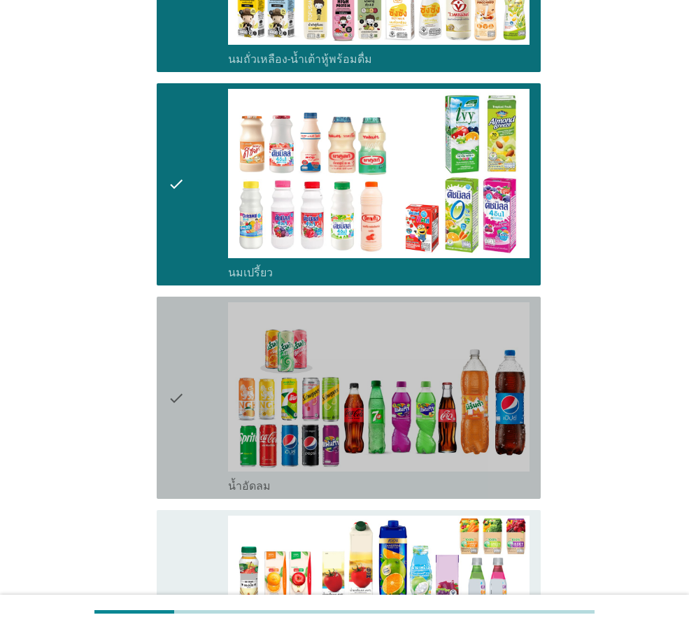
click at [194, 442] on div "check" at bounding box center [198, 397] width 60 height 191
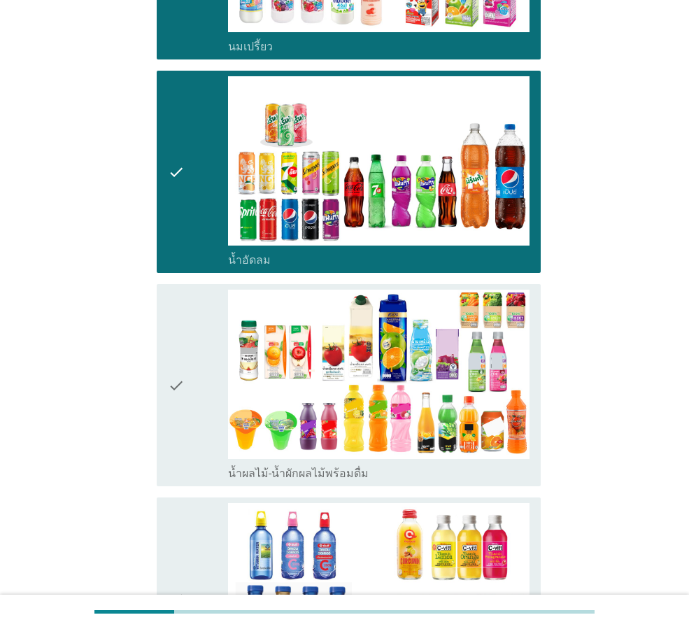
scroll to position [747, 0]
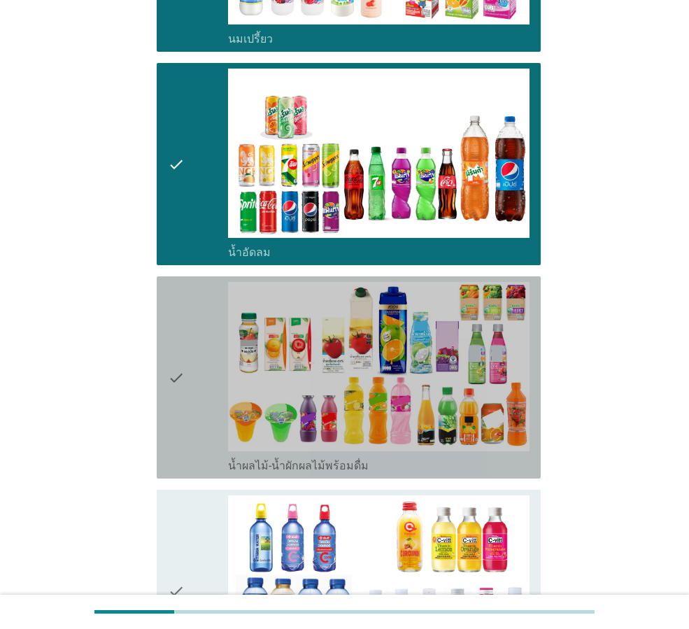
click at [201, 427] on div "check" at bounding box center [198, 377] width 60 height 191
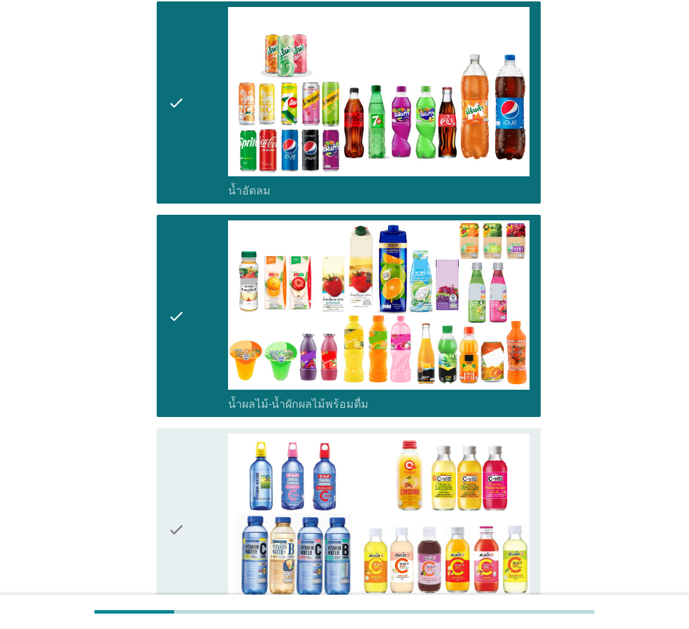
scroll to position [910, 0]
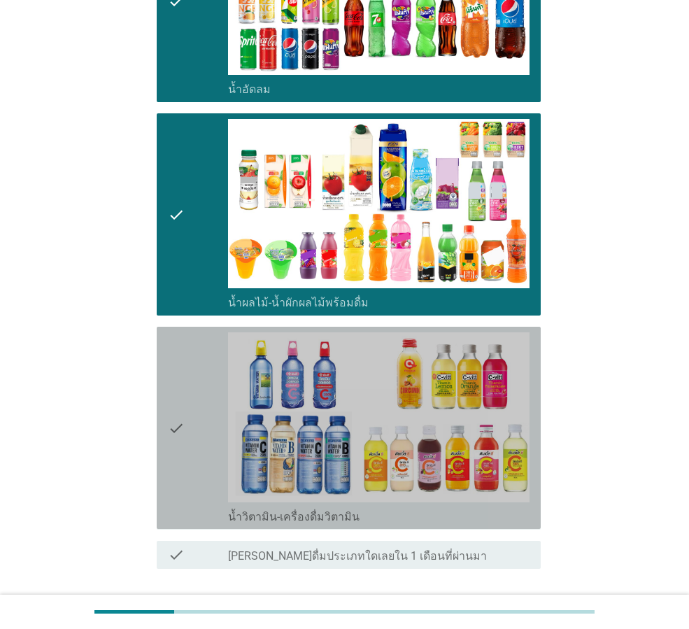
click at [193, 428] on div "check" at bounding box center [198, 427] width 60 height 191
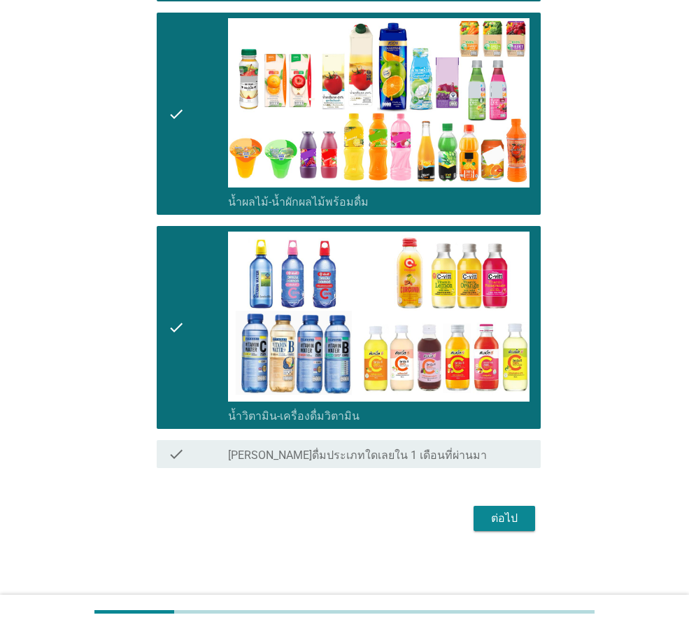
scroll to position [1012, 0]
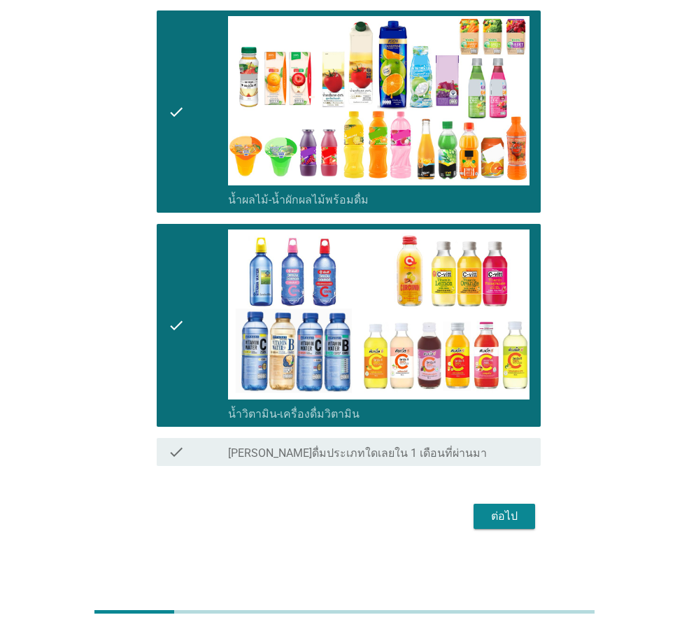
click at [514, 514] on div "ต่อไป" at bounding box center [504, 516] width 39 height 17
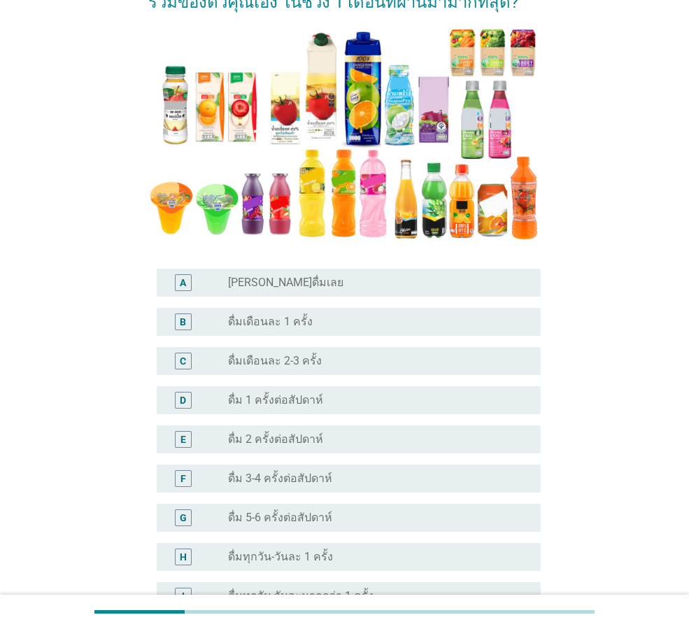
scroll to position [187, 0]
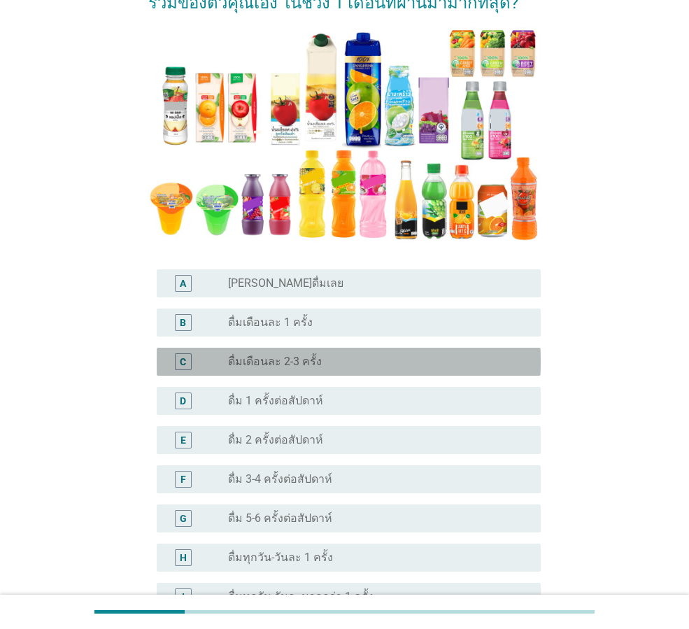
click at [239, 360] on label "ดื่มเดือนละ 2-3 ครั้ง" at bounding box center [275, 362] width 94 height 14
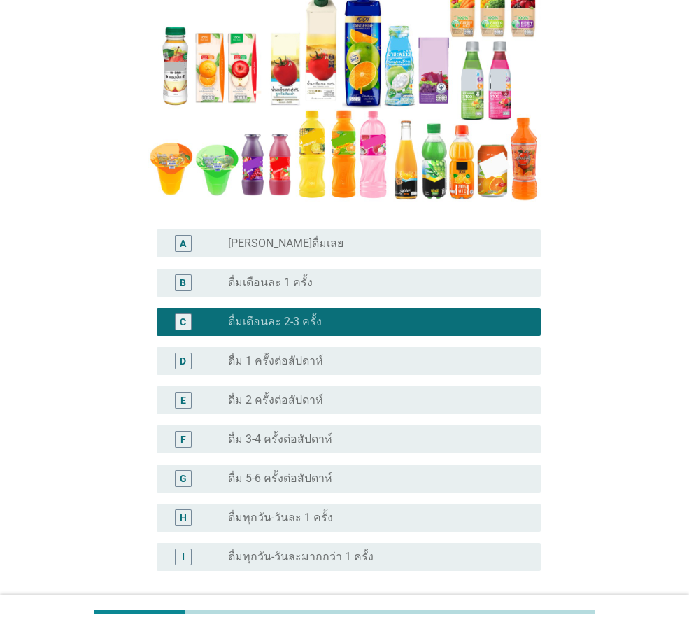
scroll to position [303, 0]
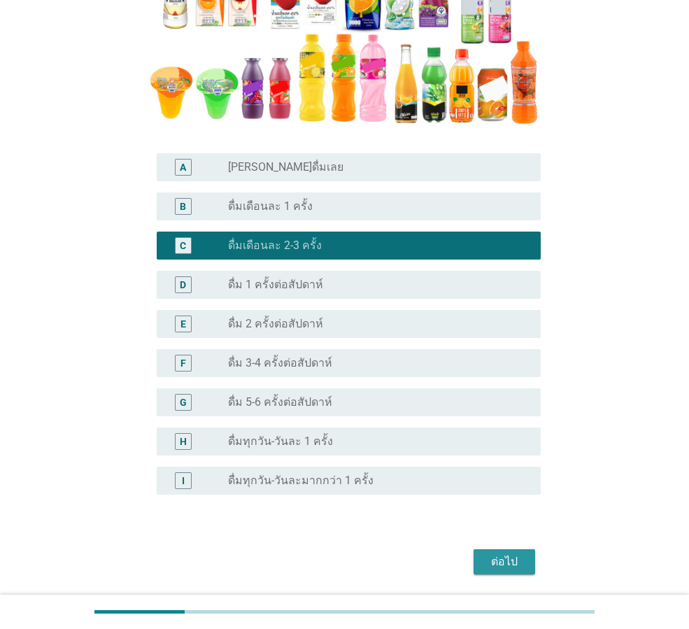
click at [505, 562] on div "ต่อไป" at bounding box center [504, 561] width 39 height 17
click at [505, 562] on div "ต่อไป" at bounding box center [344, 562] width 393 height 34
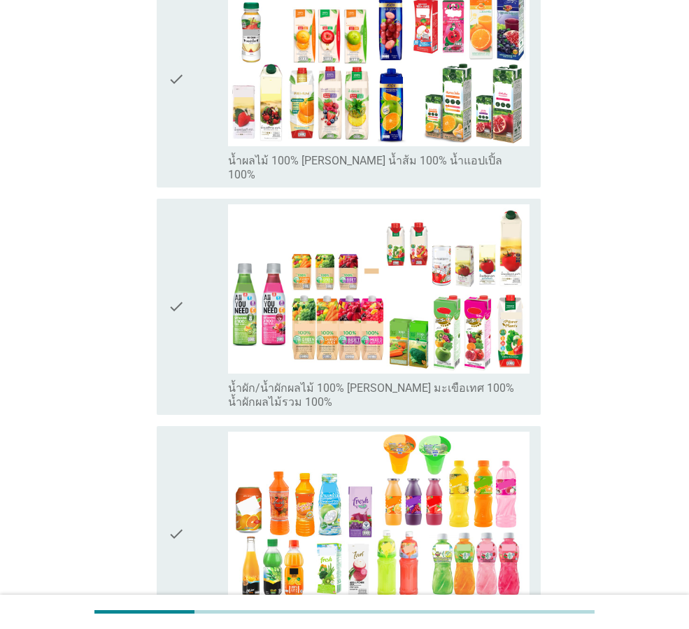
scroll to position [327, 0]
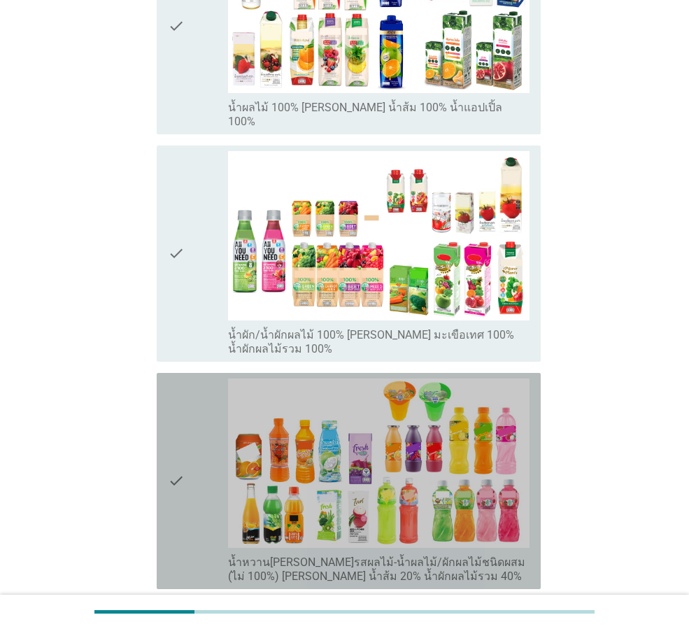
click at [198, 404] on div "check" at bounding box center [198, 481] width 60 height 205
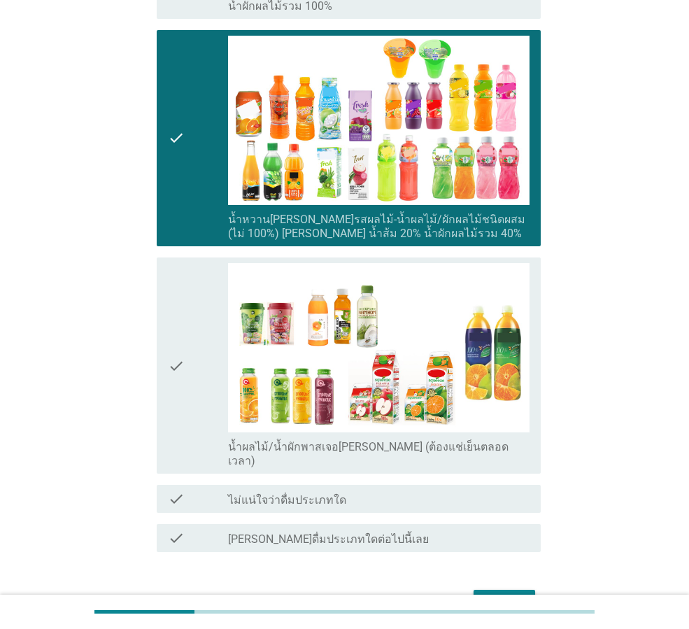
scroll to position [677, 0]
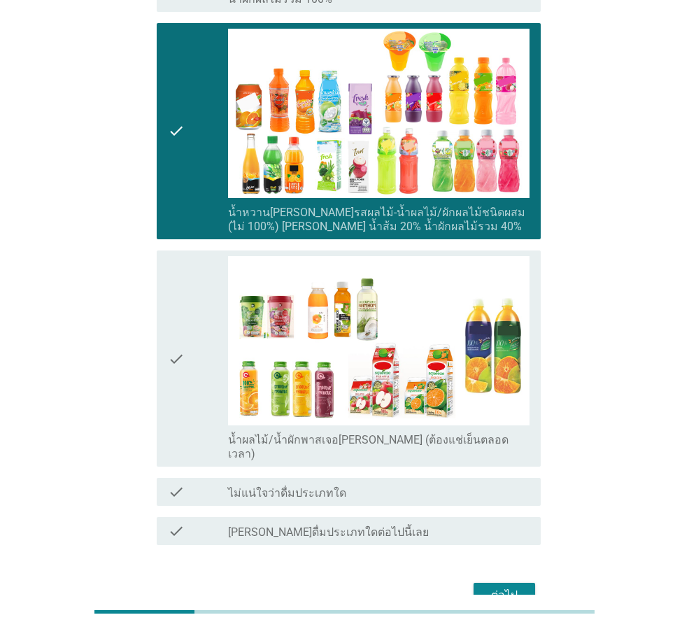
click at [504, 587] on div "ต่อไป" at bounding box center [504, 595] width 39 height 17
